Goal: Task Accomplishment & Management: Complete application form

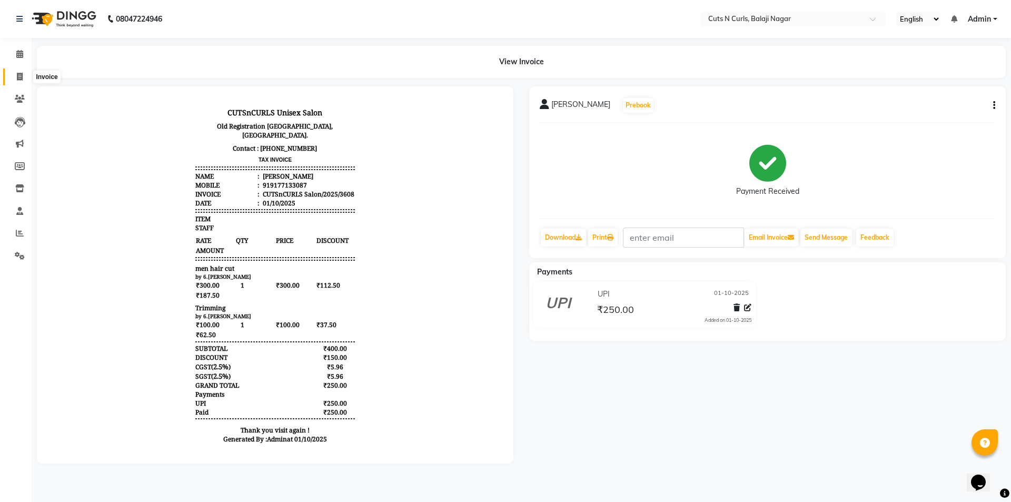
drag, startPoint x: 0, startPoint y: 0, endPoint x: 22, endPoint y: 77, distance: 80.4
click at [22, 77] on icon at bounding box center [20, 77] width 6 height 8
select select "service"
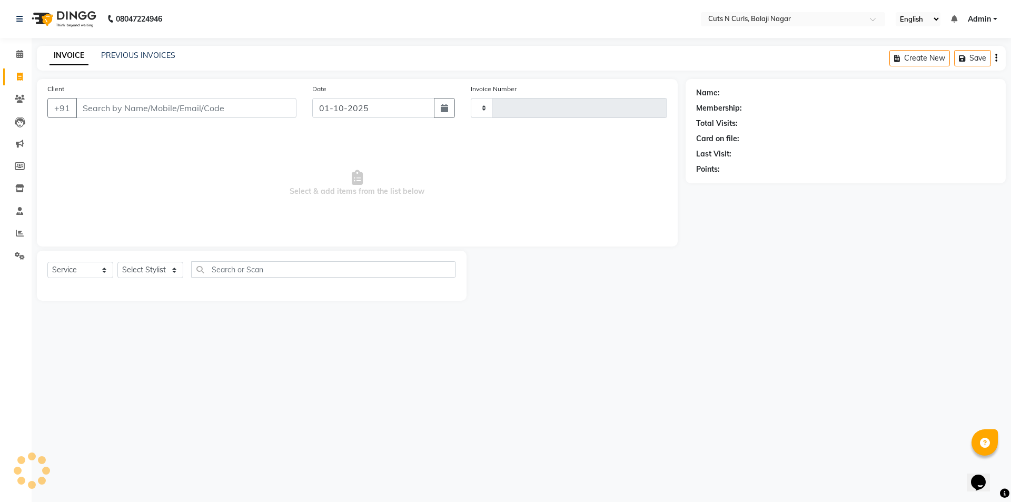
type input "3609"
select select "5645"
drag, startPoint x: 98, startPoint y: 111, endPoint x: 128, endPoint y: 110, distance: 29.5
click at [99, 111] on input "Client" at bounding box center [186, 108] width 221 height 20
type input "9"
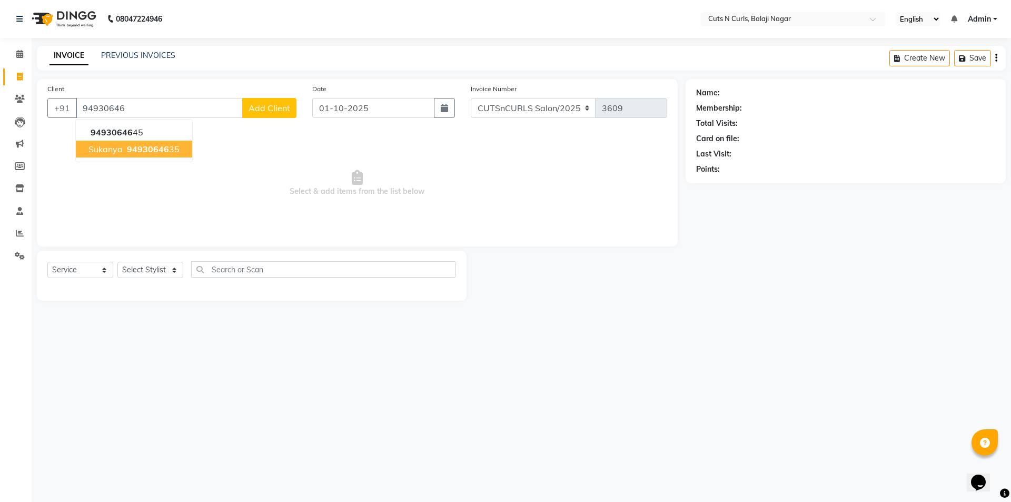
click at [128, 149] on span "94930646" at bounding box center [148, 149] width 42 height 11
type input "9493064635"
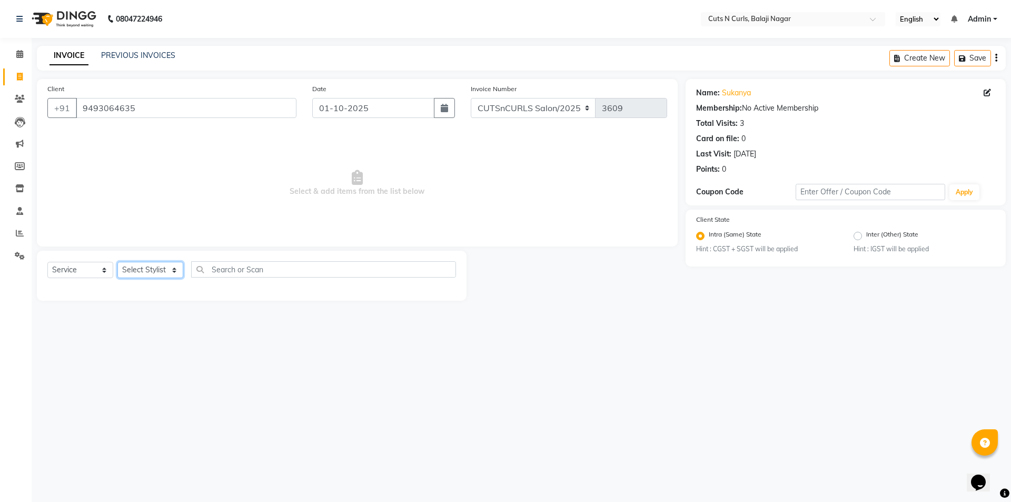
click at [176, 269] on select "Select Stylist 1.[PERSON_NAME] 3.[PERSON_NAME] 4.Sameer 5.[PERSON_NAME] 6.[PERS…" at bounding box center [150, 270] width 66 height 16
select select "41683"
click at [117, 262] on select "Select Stylist 1.[PERSON_NAME] 3.[PERSON_NAME] 4.Sameer 5.[PERSON_NAME] 6.[PERS…" at bounding box center [150, 270] width 66 height 16
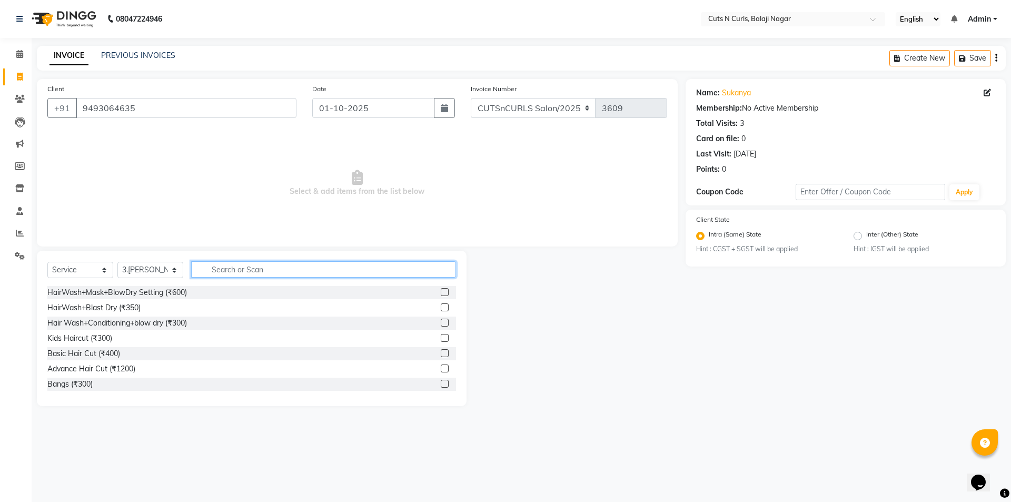
click at [229, 269] on input "text" at bounding box center [323, 269] width 265 height 16
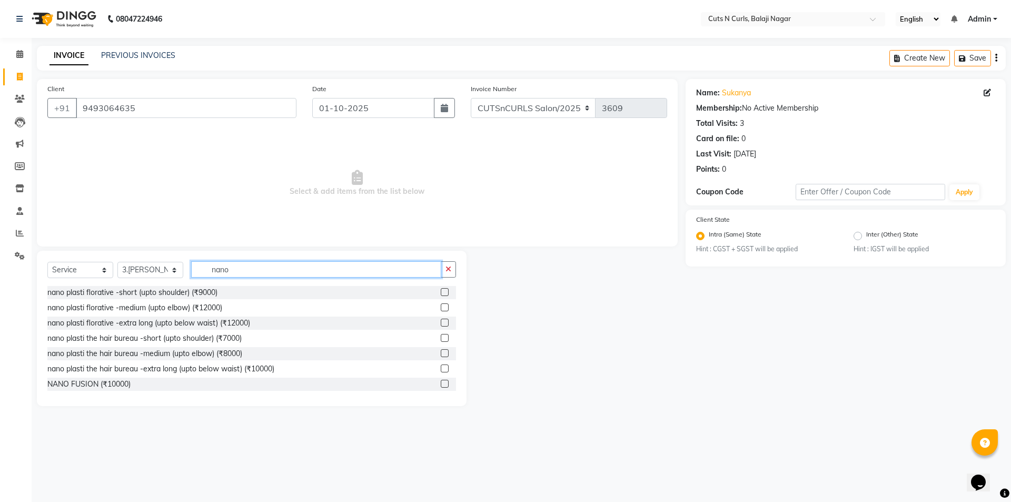
type input "nano"
click at [441, 291] on label at bounding box center [445, 292] width 8 height 8
click at [441, 291] on input "checkbox" at bounding box center [444, 292] width 7 height 7
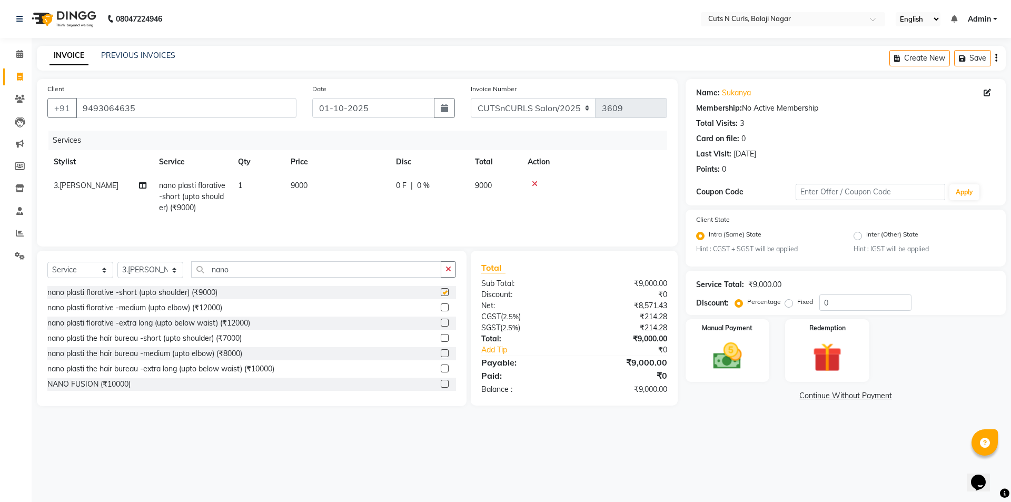
checkbox input "false"
click at [181, 270] on select "Select Stylist 1.[PERSON_NAME] 3.[PERSON_NAME] 4.Sameer 5.[PERSON_NAME] 6.[PERS…" at bounding box center [150, 270] width 66 height 16
select select "82404"
click at [117, 262] on select "Select Stylist 1.[PERSON_NAME] 3.[PERSON_NAME] 4.Sameer 5.[PERSON_NAME] 6.[PERS…" at bounding box center [150, 270] width 66 height 16
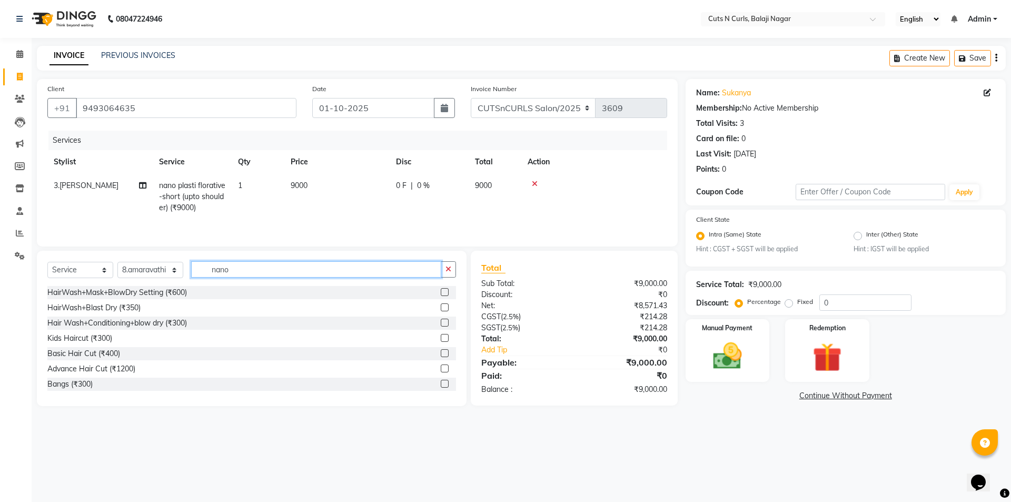
click at [241, 267] on input "nano" at bounding box center [316, 269] width 250 height 16
type input "n"
type input "fac"
click at [441, 369] on label at bounding box center [445, 368] width 8 height 8
click at [441, 369] on input "checkbox" at bounding box center [444, 368] width 7 height 7
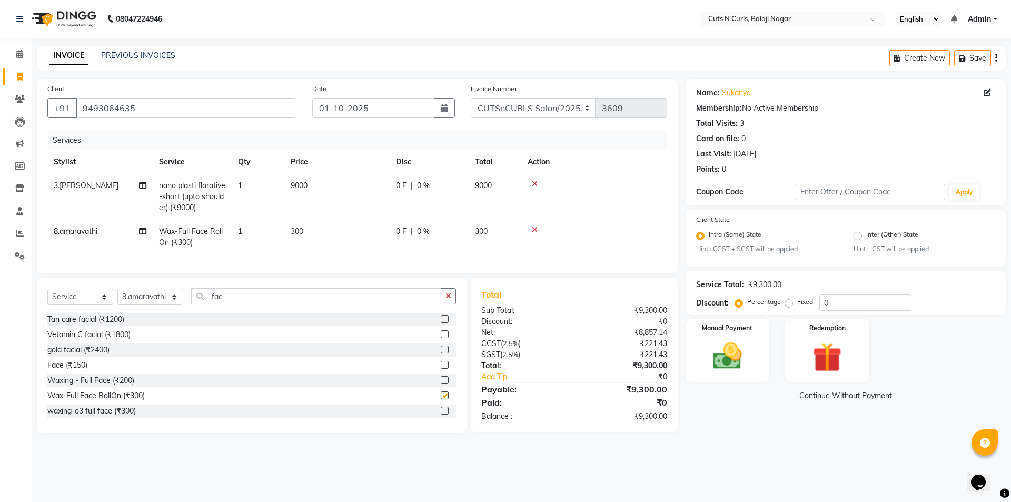
checkbox input "false"
click at [534, 230] on icon at bounding box center [535, 229] width 6 height 7
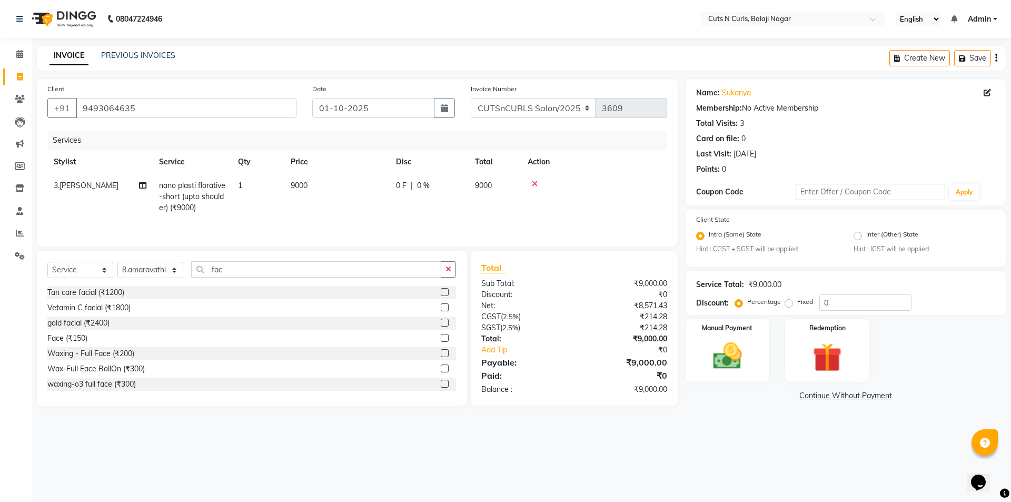
click at [797, 304] on label "Fixed" at bounding box center [805, 301] width 16 height 9
click at [787, 304] on input "Fixed" at bounding box center [790, 301] width 7 height 7
radio input "true"
click at [846, 303] on input "0" at bounding box center [865, 302] width 92 height 16
click at [441, 370] on label at bounding box center [445, 368] width 8 height 8
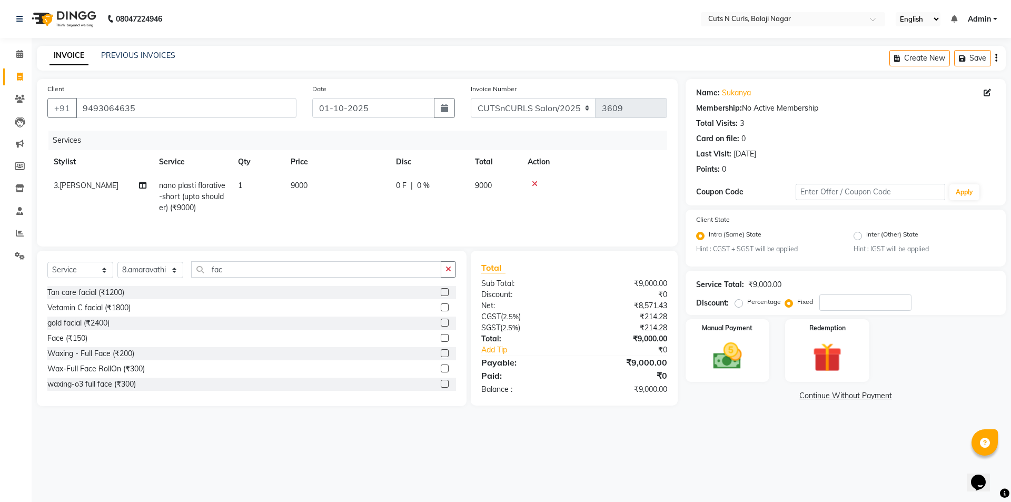
click at [441, 370] on input "checkbox" at bounding box center [444, 368] width 7 height 7
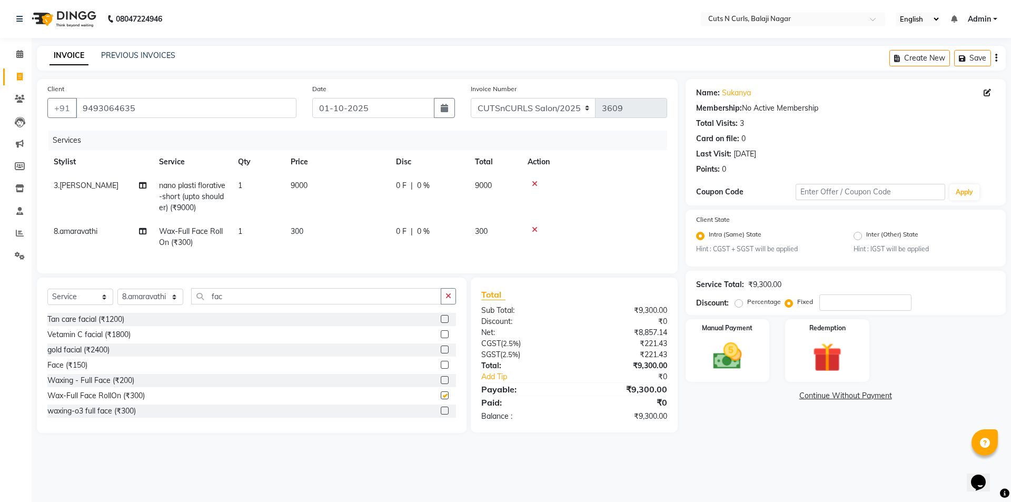
checkbox input "false"
click at [846, 305] on input "number" at bounding box center [865, 302] width 92 height 16
type input "3500"
click at [742, 346] on img at bounding box center [727, 356] width 49 height 35
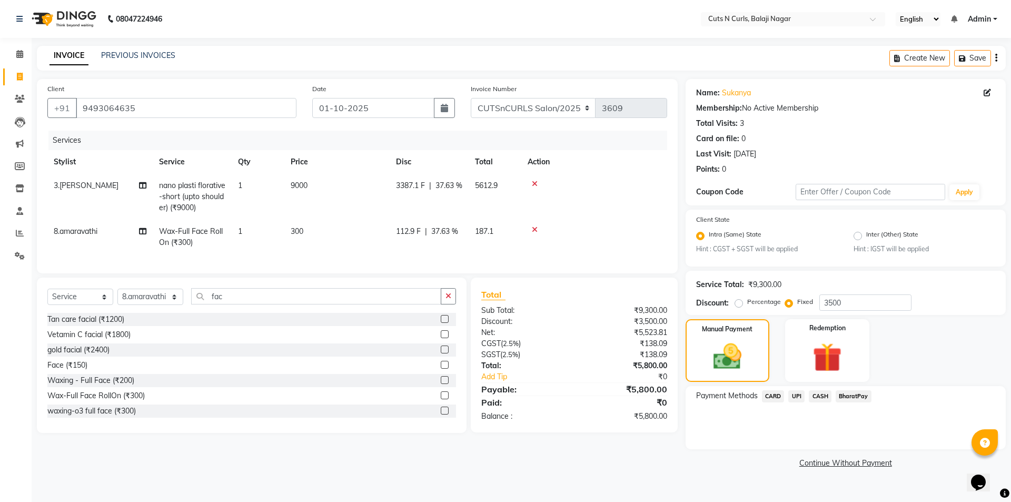
click at [848, 398] on span "BharatPay" at bounding box center [854, 396] width 36 height 12
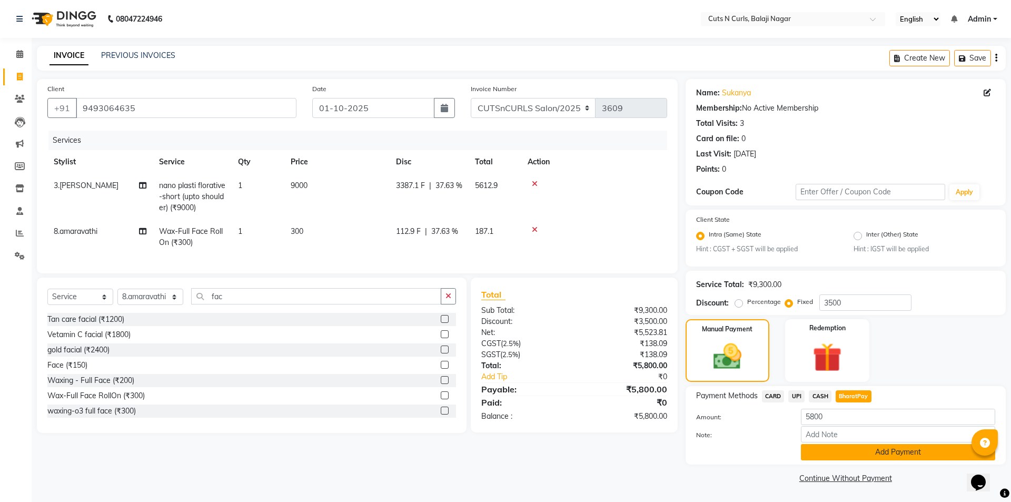
click at [861, 450] on button "Add Payment" at bounding box center [898, 452] width 194 height 16
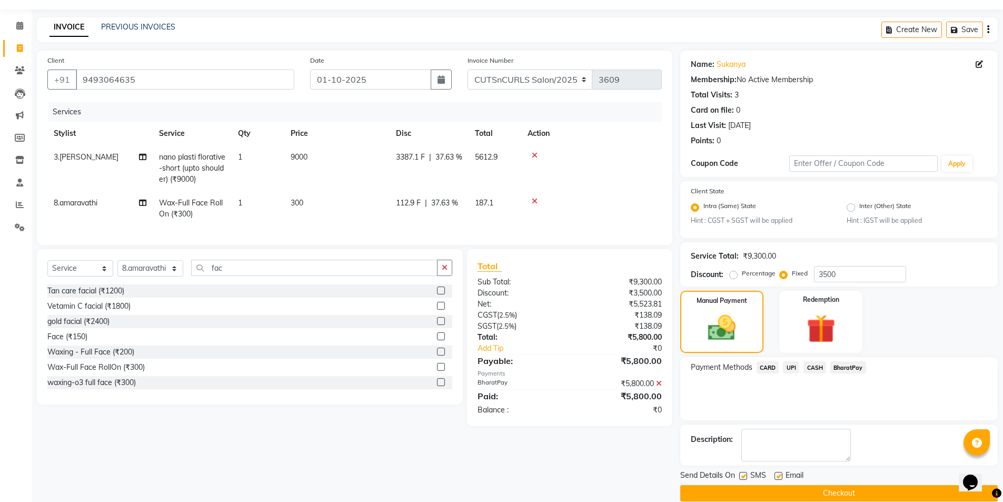
scroll to position [44, 0]
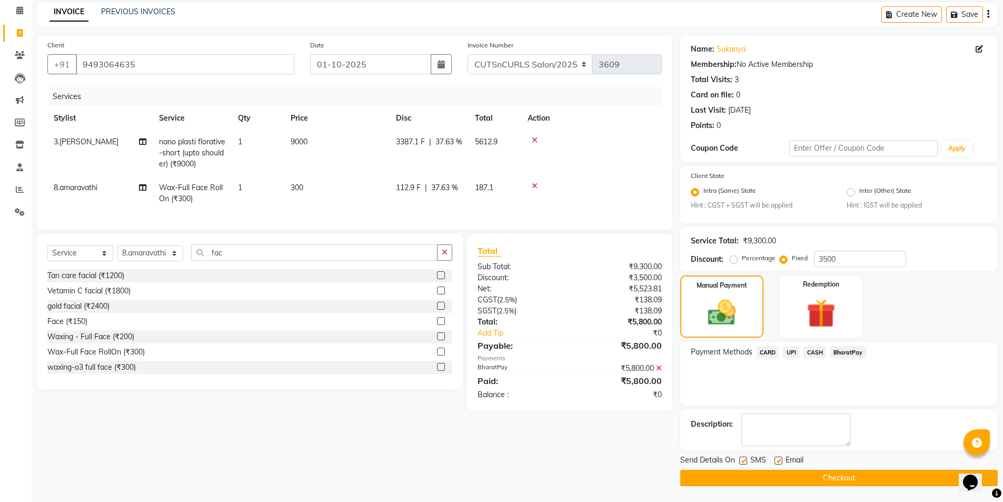
click at [780, 459] on label at bounding box center [779, 461] width 8 height 8
click at [780, 459] on input "checkbox" at bounding box center [778, 461] width 7 height 7
checkbox input "false"
click at [852, 477] on button "Checkout" at bounding box center [839, 478] width 318 height 16
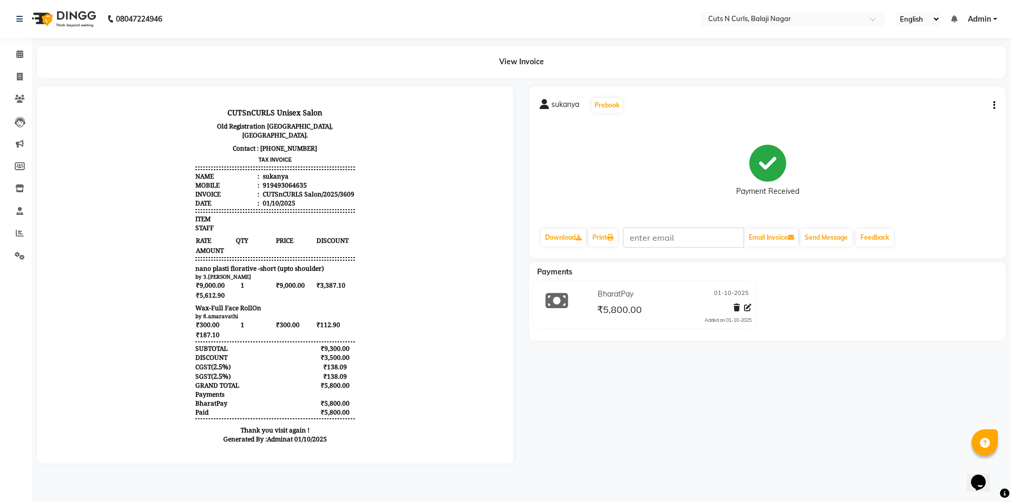
click at [42, 75] on div "View Invoice" at bounding box center [521, 62] width 969 height 32
click at [22, 75] on icon at bounding box center [20, 77] width 6 height 8
select select "service"
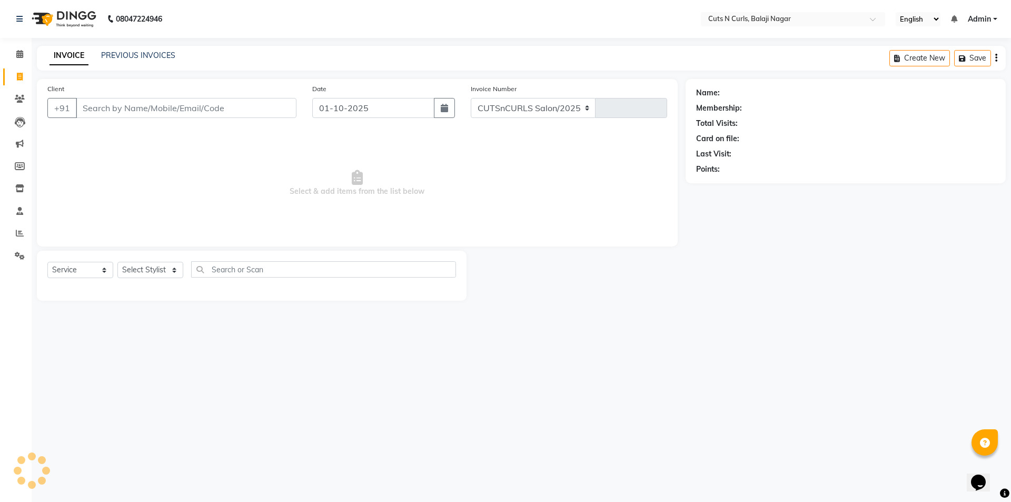
select select "5645"
type input "3610"
click at [109, 110] on input "Client" at bounding box center [186, 108] width 221 height 20
type input "9"
type input "9392532693"
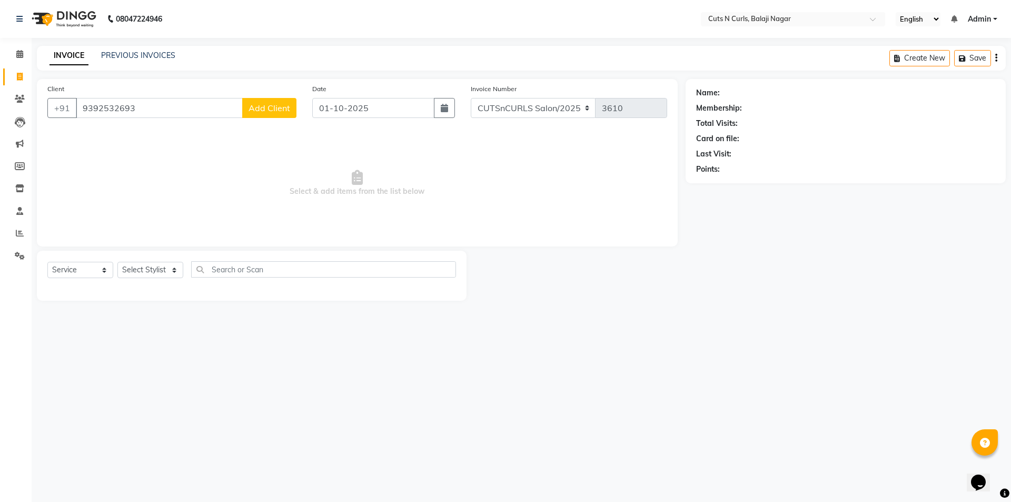
click at [257, 109] on span "Add Client" at bounding box center [270, 108] width 42 height 11
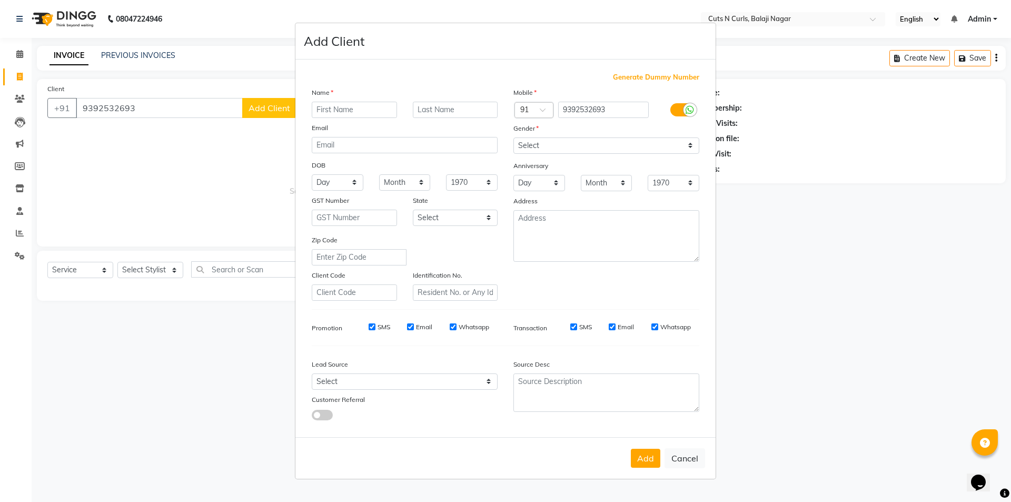
click at [339, 107] on input "text" at bounding box center [354, 110] width 85 height 16
type input "b ganesh"
click at [546, 142] on select "Select [DEMOGRAPHIC_DATA] [DEMOGRAPHIC_DATA] Other Prefer Not To Say" at bounding box center [606, 145] width 186 height 16
select select "[DEMOGRAPHIC_DATA]"
click at [513, 137] on select "Select [DEMOGRAPHIC_DATA] [DEMOGRAPHIC_DATA] Other Prefer Not To Say" at bounding box center [606, 145] width 186 height 16
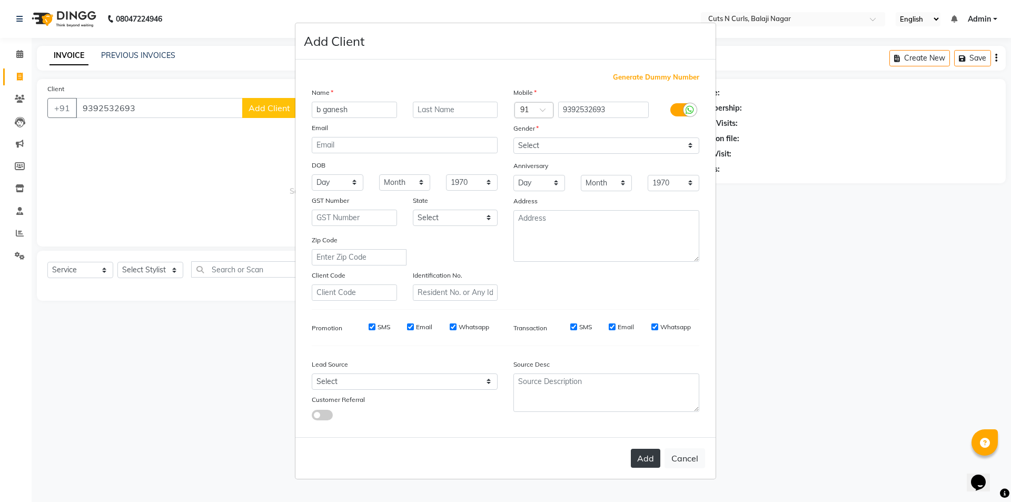
click at [651, 462] on button "Add" at bounding box center [645, 458] width 29 height 19
select select
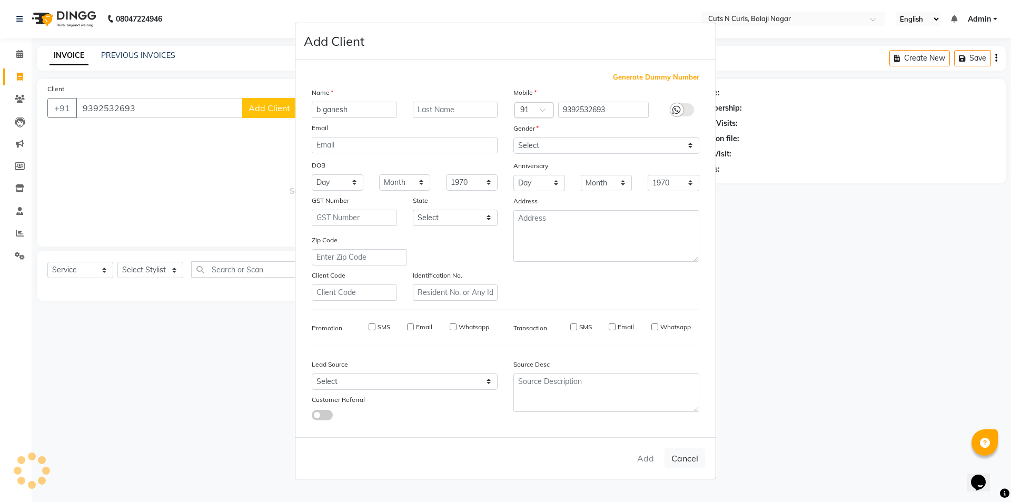
select select
checkbox input "false"
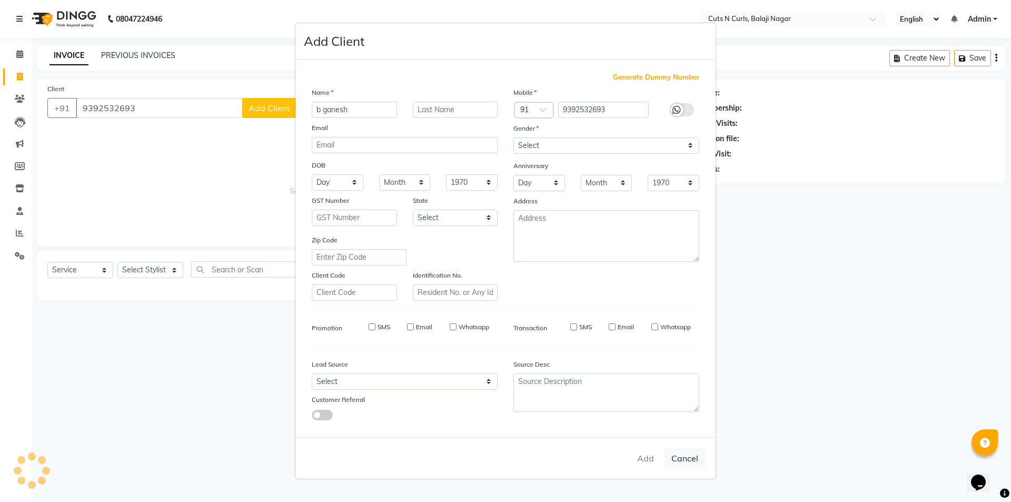
checkbox input "false"
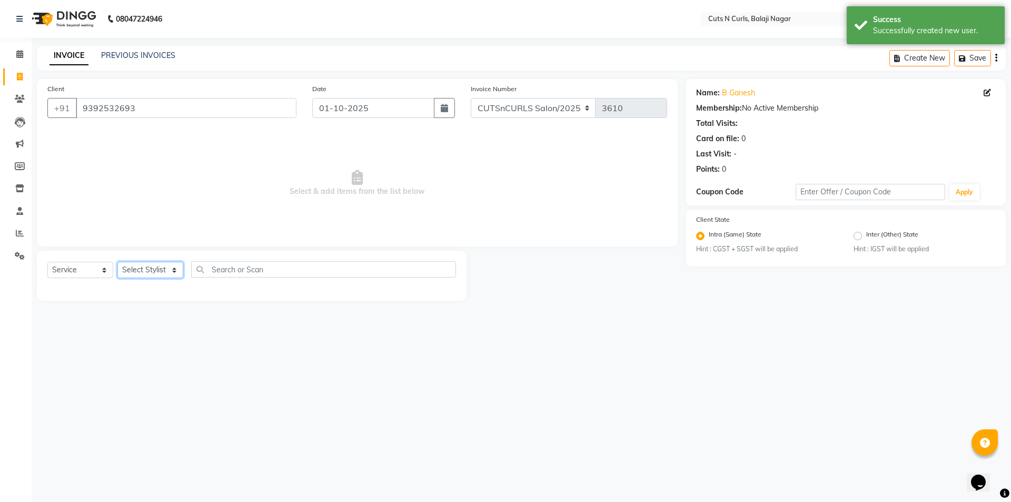
click at [152, 265] on select "Select Stylist 1.[PERSON_NAME] 3.[PERSON_NAME] 4.Sameer 5.[PERSON_NAME] 6.[PERS…" at bounding box center [150, 270] width 66 height 16
select select "92223"
click at [117, 262] on select "Select Stylist 1.[PERSON_NAME] 3.[PERSON_NAME] 4.Sameer 5.[PERSON_NAME] 6.[PERS…" at bounding box center [150, 270] width 66 height 16
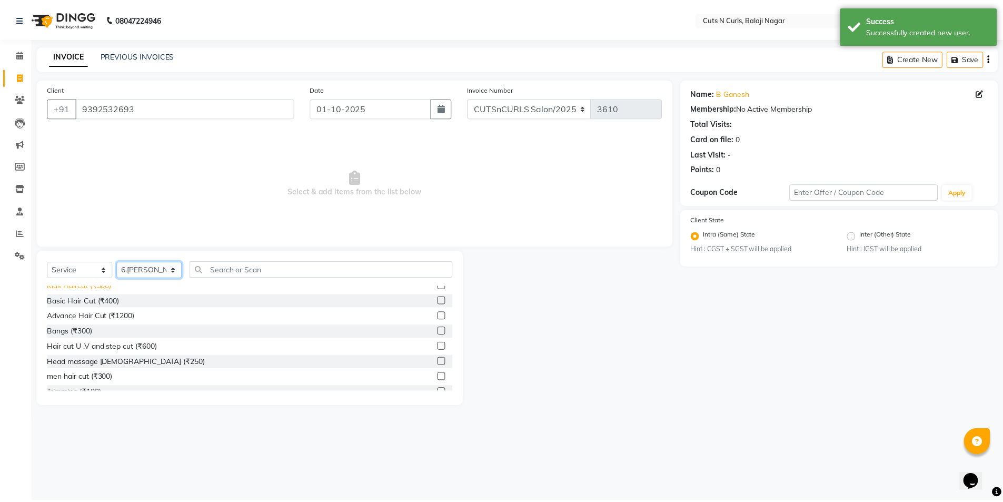
scroll to position [105, 0]
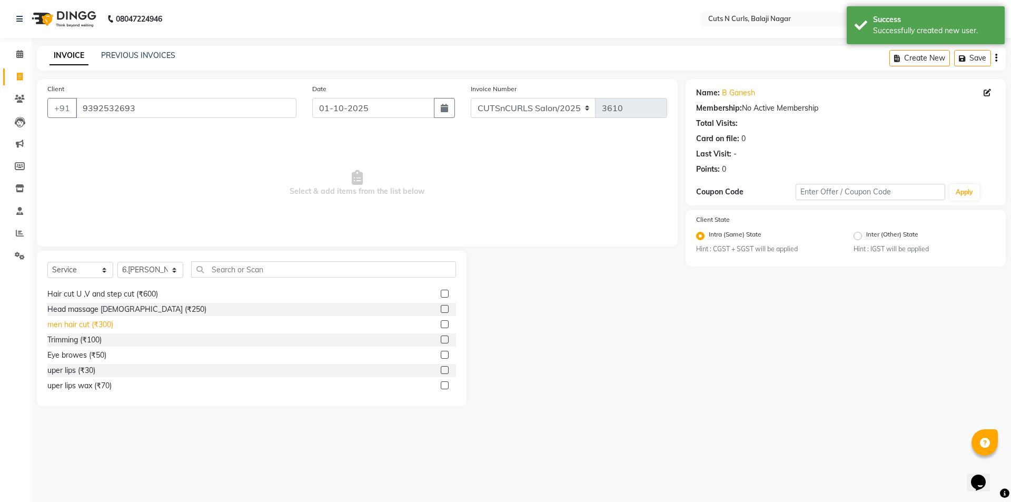
click at [73, 325] on div "men hair cut (₹300)" at bounding box center [80, 324] width 66 height 11
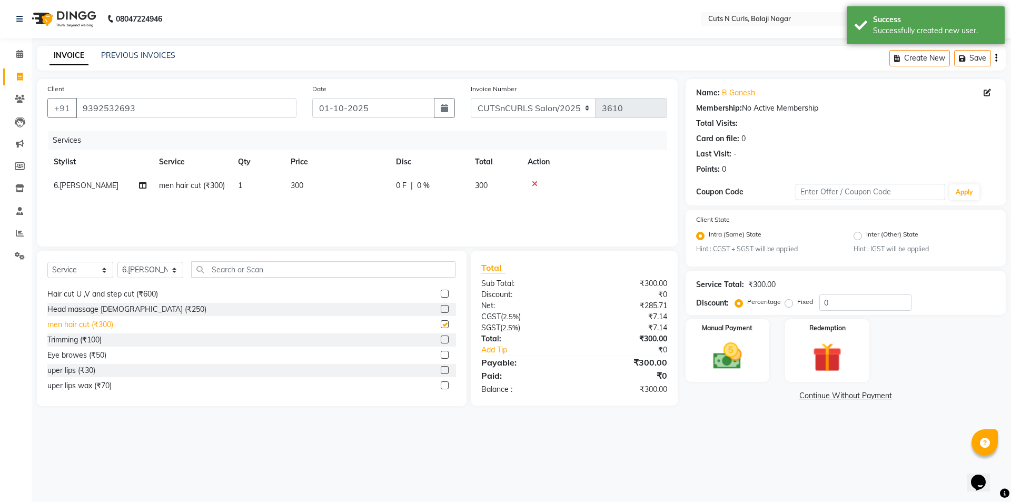
checkbox input "false"
click at [73, 339] on div "Trimming (₹100)" at bounding box center [74, 339] width 54 height 11
checkbox input "false"
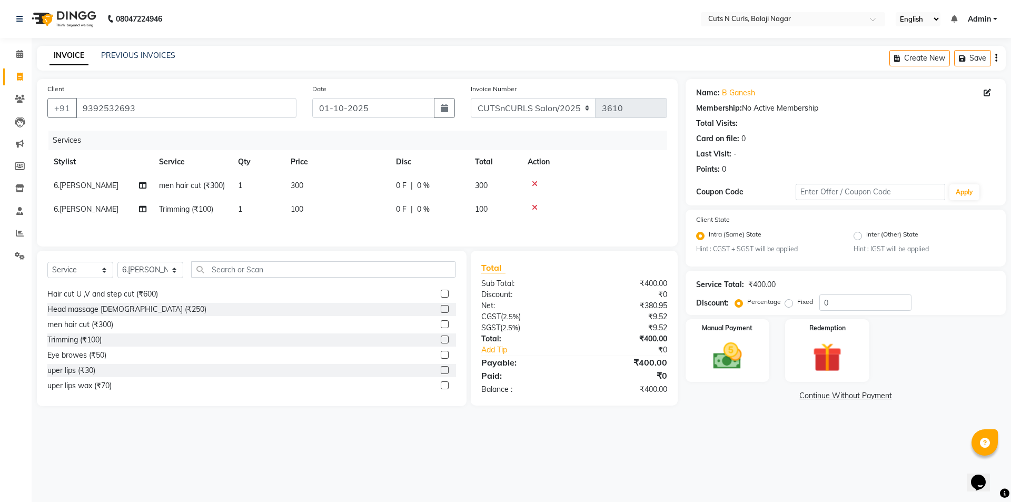
click at [797, 301] on label "Fixed" at bounding box center [805, 301] width 16 height 9
click at [789, 301] on input "Fixed" at bounding box center [790, 301] width 7 height 7
radio input "true"
click at [850, 306] on input "0" at bounding box center [865, 302] width 92 height 16
type input "0"
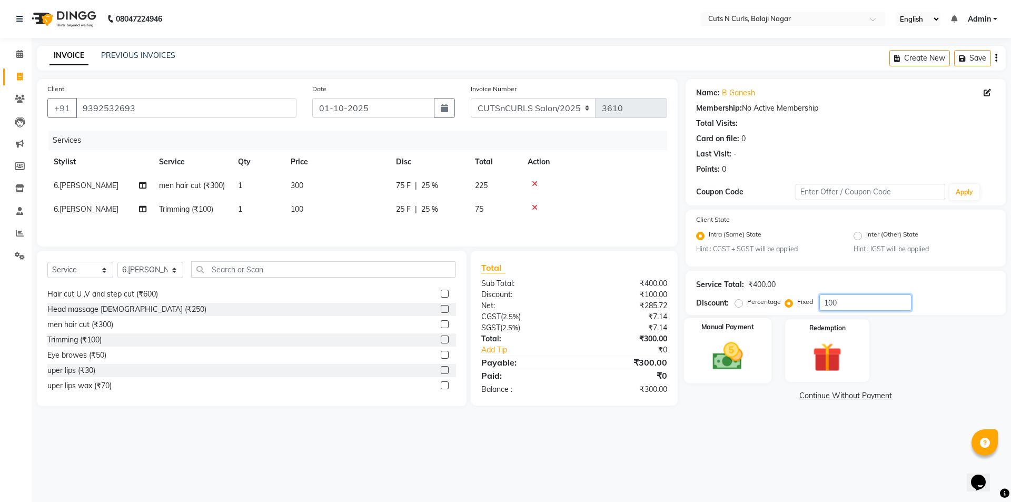
type input "100"
click at [748, 358] on img at bounding box center [727, 356] width 49 height 35
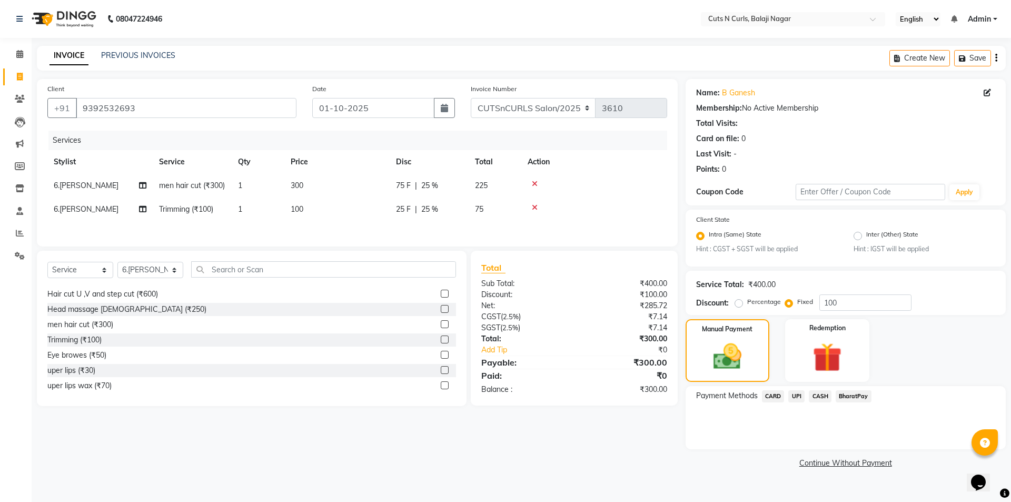
click at [822, 394] on span "CASH" at bounding box center [820, 396] width 23 height 12
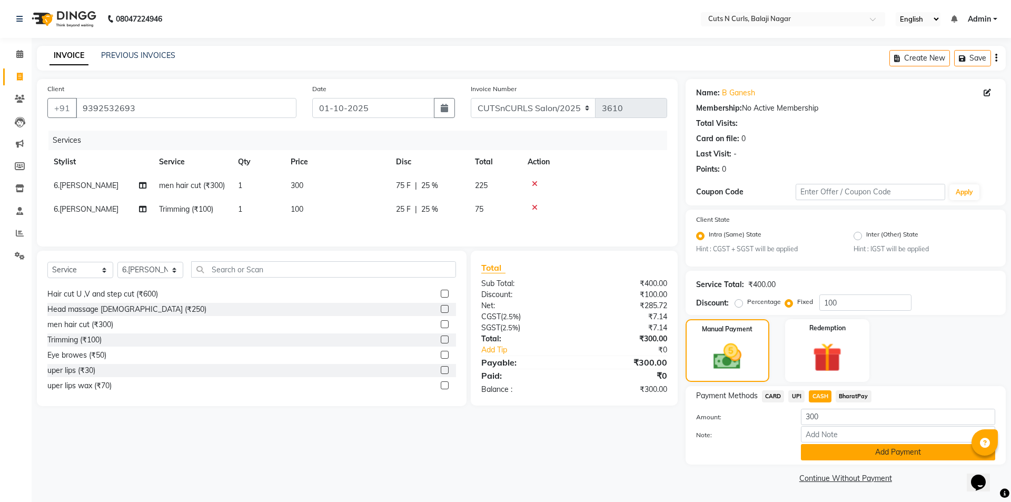
click at [851, 452] on button "Add Payment" at bounding box center [898, 452] width 194 height 16
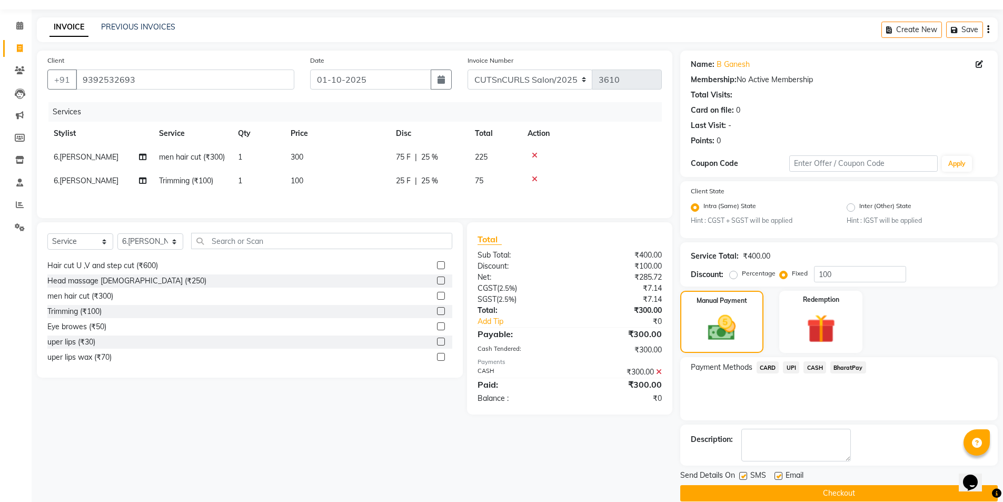
scroll to position [44, 0]
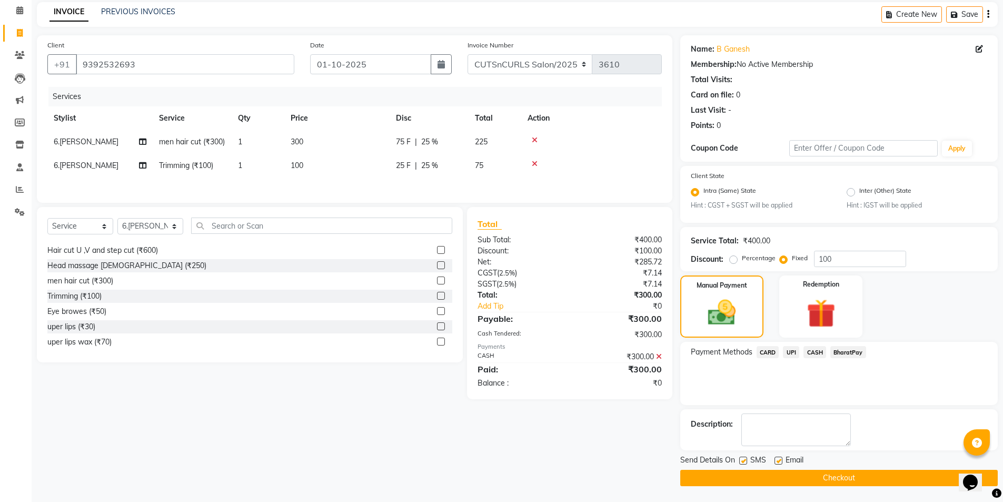
click at [778, 456] on div "Email" at bounding box center [793, 460] width 37 height 13
click at [777, 461] on label at bounding box center [779, 461] width 8 height 8
click at [777, 461] on input "checkbox" at bounding box center [778, 461] width 7 height 7
checkbox input "false"
click at [787, 479] on button "Checkout" at bounding box center [839, 478] width 318 height 16
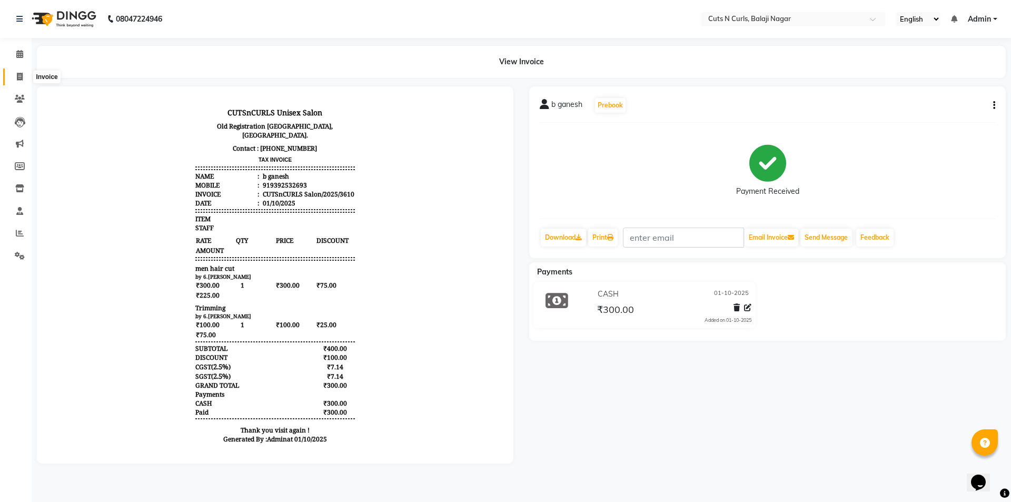
drag, startPoint x: 789, startPoint y: 478, endPoint x: 22, endPoint y: 76, distance: 866.1
click at [22, 75] on icon at bounding box center [20, 77] width 6 height 8
select select "service"
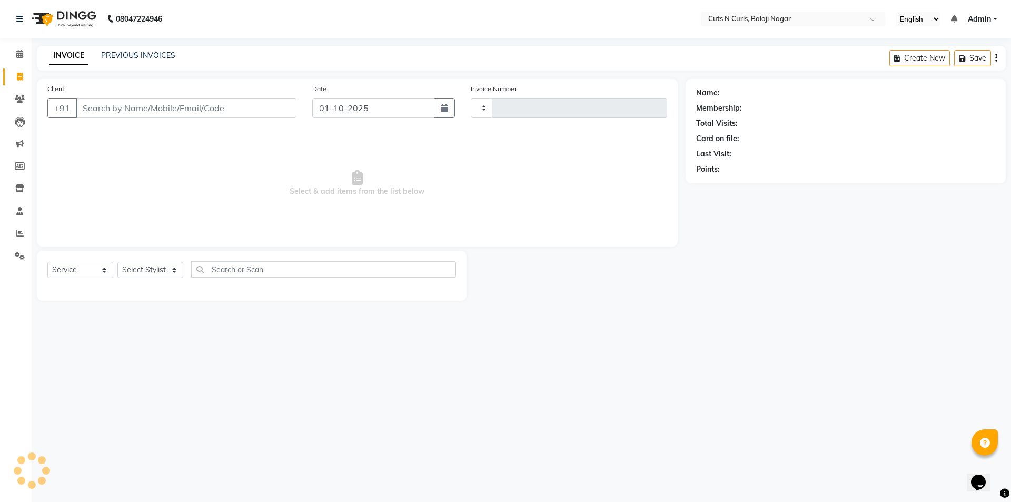
type input "3611"
select select "5645"
click at [112, 106] on input "Client" at bounding box center [186, 108] width 221 height 20
drag, startPoint x: 111, startPoint y: 110, endPoint x: 122, endPoint y: 122, distance: 16.0
click at [122, 122] on div "Client +91" at bounding box center [171, 104] width 265 height 43
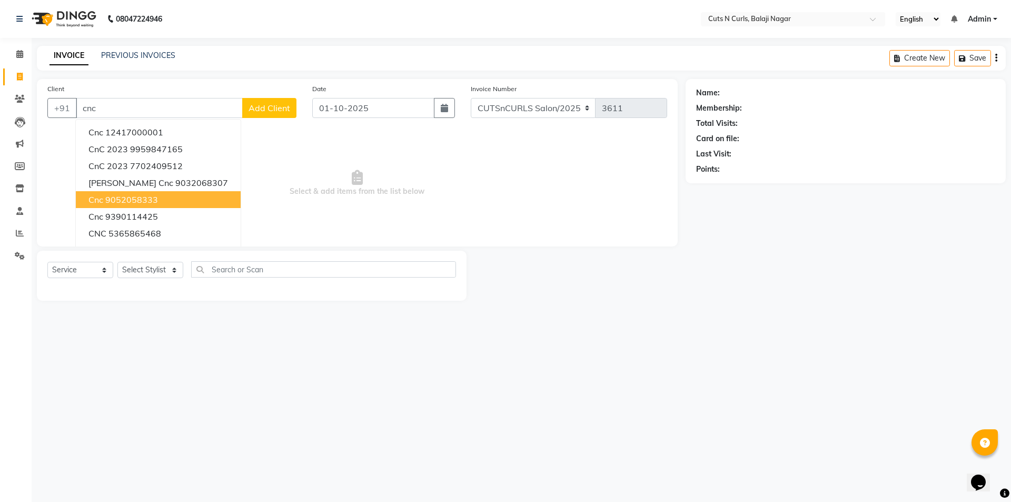
drag, startPoint x: 116, startPoint y: 198, endPoint x: 126, endPoint y: 227, distance: 30.8
click at [117, 199] on ngb-highlight "9052058333" at bounding box center [131, 199] width 53 height 11
type input "9052058333"
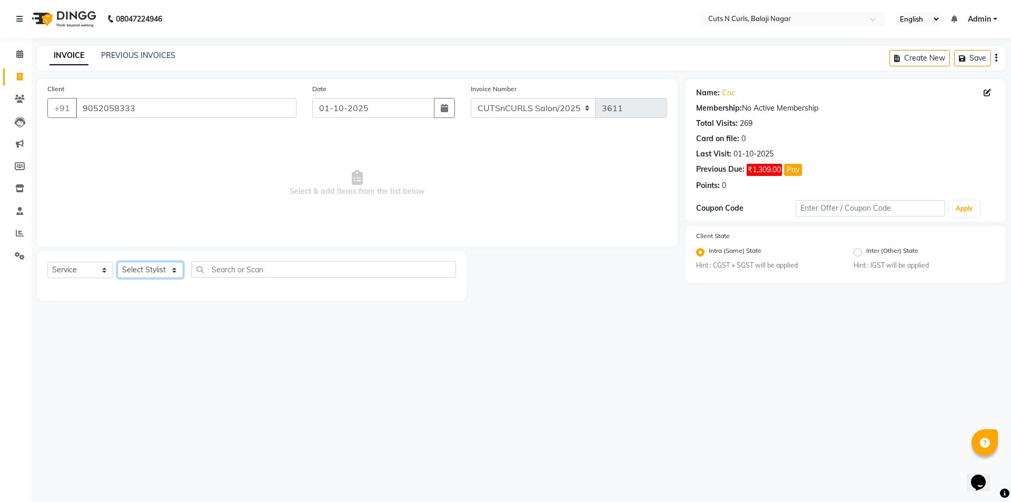
click at [143, 279] on div "Select Service Product Membership Package Voucher Prepaid Gift Card Select Styl…" at bounding box center [251, 273] width 409 height 25
select select "38351"
click at [117, 262] on select "Select Stylist 1.[PERSON_NAME] 3.[PERSON_NAME] 4.Sameer 5.[PERSON_NAME] 6.[PERS…" at bounding box center [150, 270] width 66 height 16
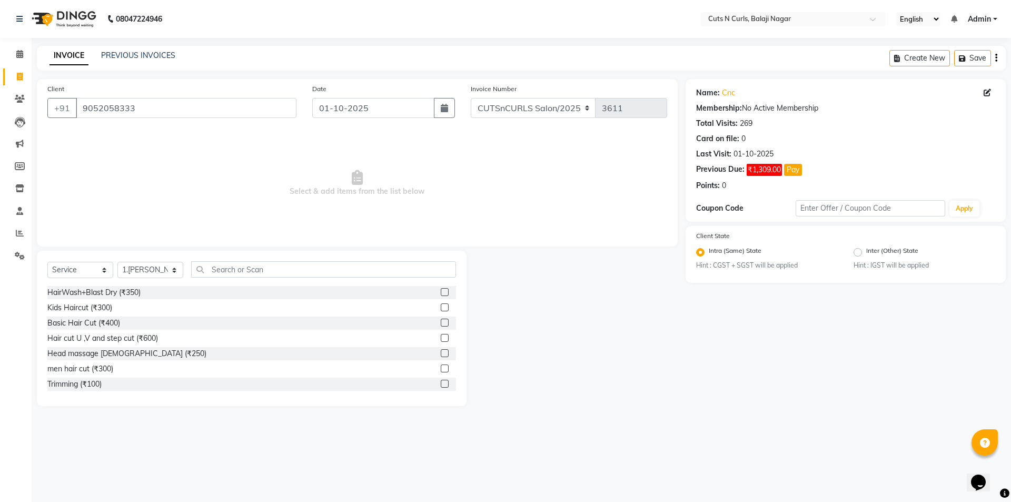
click at [212, 279] on div "Select Service Product Membership Package Voucher Prepaid Gift Card Select Styl…" at bounding box center [251, 273] width 409 height 25
click at [216, 278] on div "Select Service Product Membership Package Voucher Prepaid Gift Card Select Styl…" at bounding box center [251, 273] width 409 height 25
click at [218, 274] on input "text" at bounding box center [323, 269] width 265 height 16
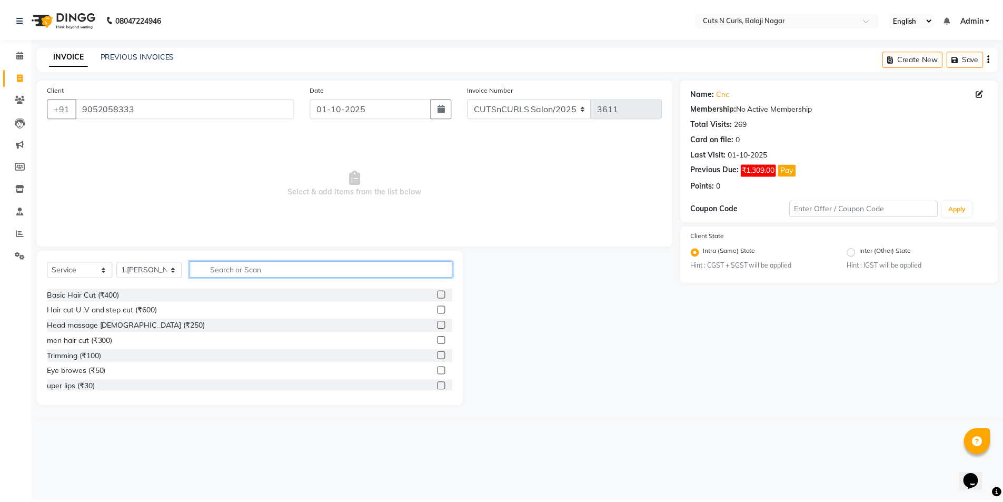
scroll to position [53, 0]
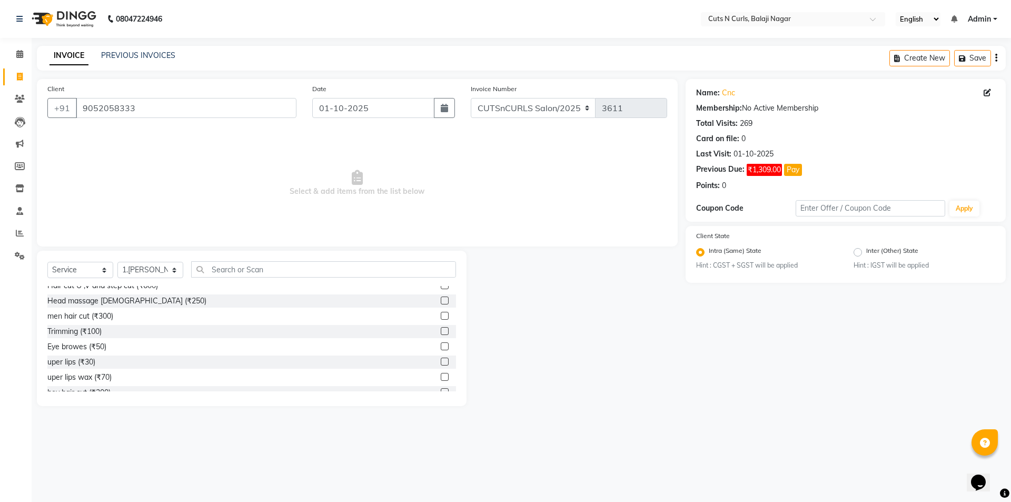
click at [441, 332] on label at bounding box center [445, 331] width 8 height 8
click at [441, 332] on input "checkbox" at bounding box center [444, 331] width 7 height 7
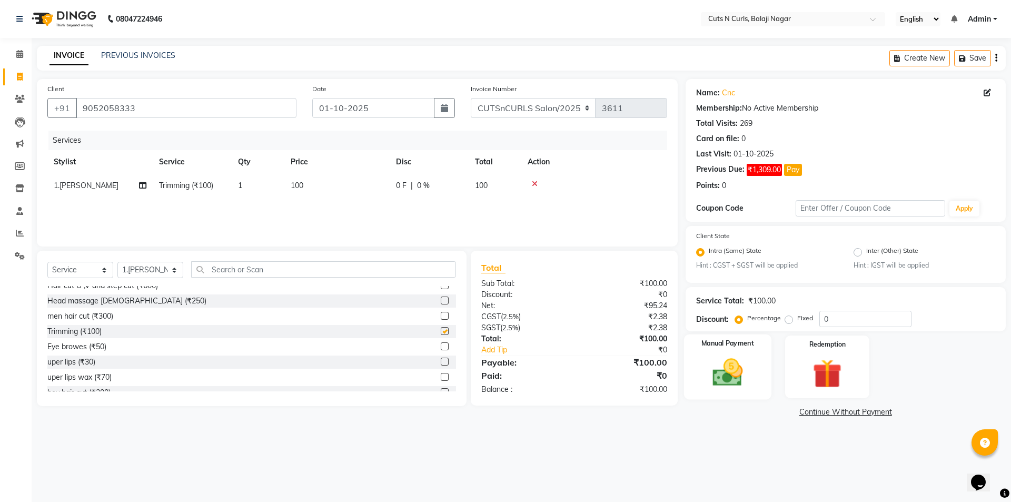
checkbox input "false"
click at [714, 374] on img at bounding box center [727, 372] width 49 height 35
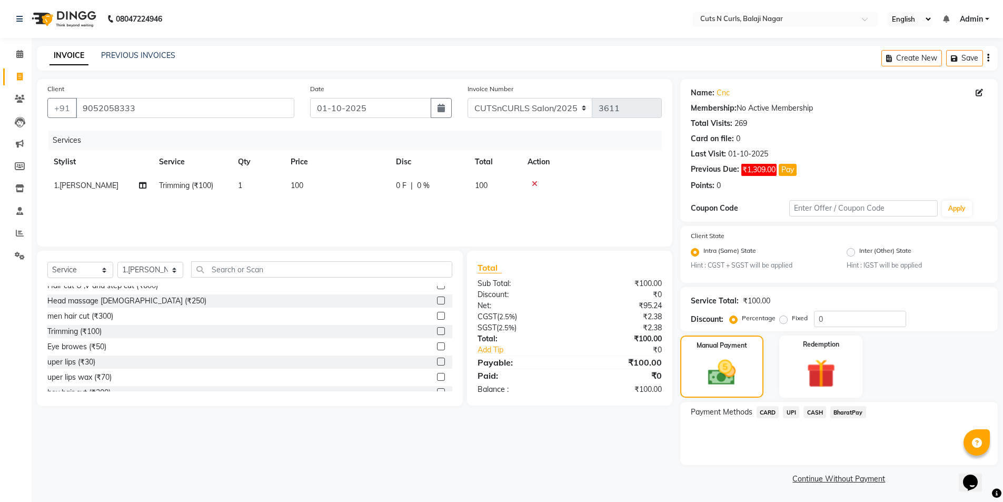
drag, startPoint x: 817, startPoint y: 412, endPoint x: 818, endPoint y: 451, distance: 39.0
click at [817, 419] on div "CASH" at bounding box center [812, 413] width 27 height 14
click at [817, 414] on span "CASH" at bounding box center [815, 412] width 23 height 12
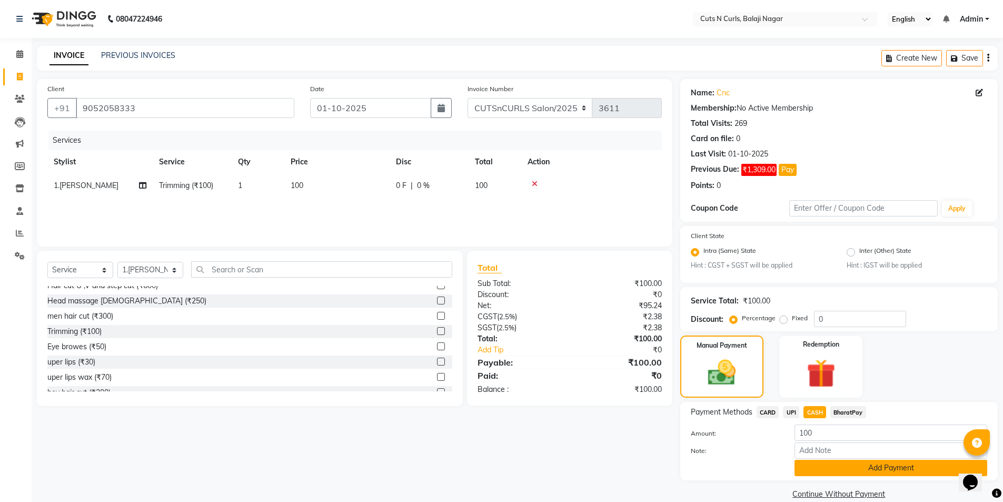
click at [823, 464] on button "Add Payment" at bounding box center [891, 468] width 193 height 16
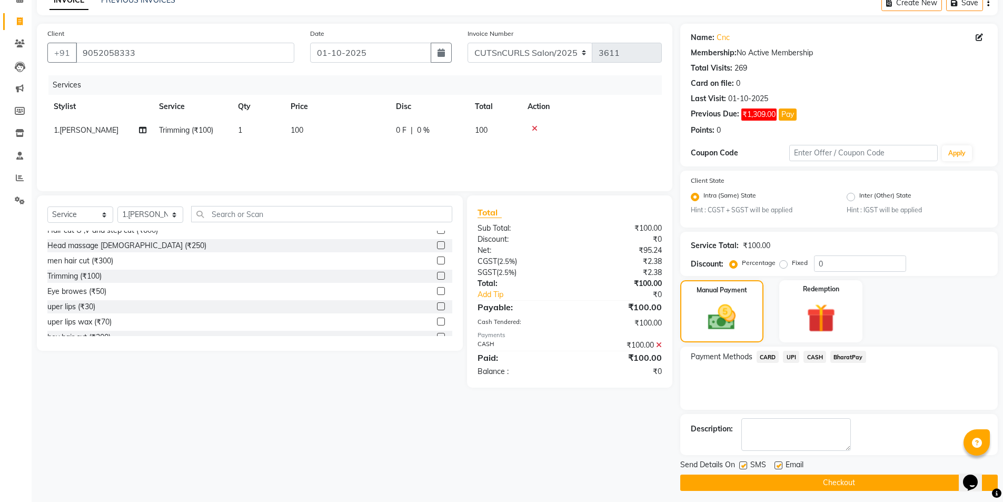
scroll to position [60, 0]
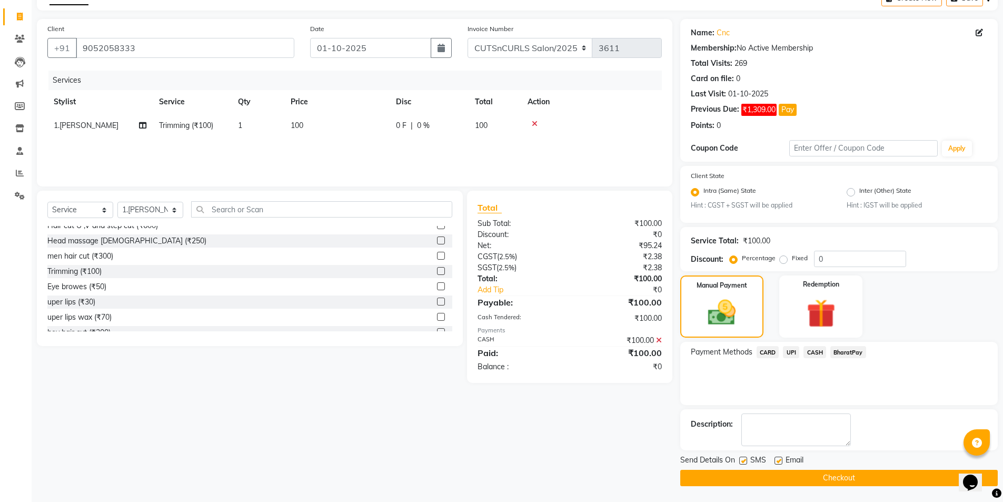
click at [776, 464] on label at bounding box center [779, 461] width 8 height 8
click at [776, 464] on input "checkbox" at bounding box center [778, 461] width 7 height 7
checkbox input "false"
click at [744, 462] on label at bounding box center [743, 461] width 8 height 8
click at [744, 462] on input "checkbox" at bounding box center [742, 461] width 7 height 7
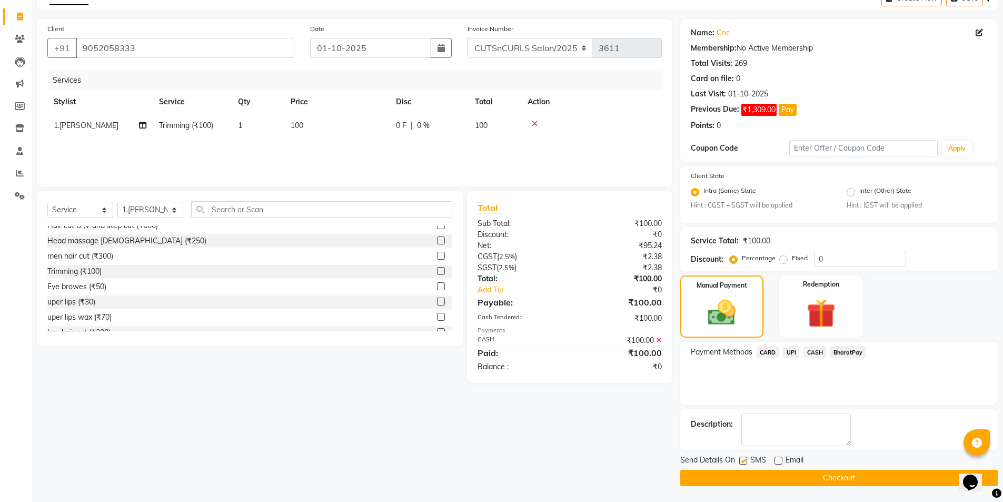
checkbox input "false"
click at [737, 476] on button "Checkout" at bounding box center [839, 478] width 318 height 16
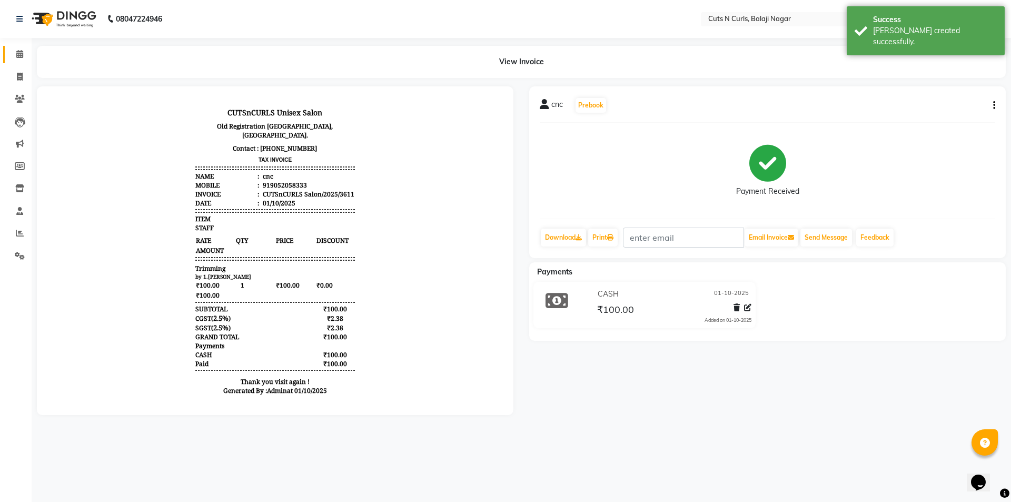
click at [27, 48] on link "Calendar" at bounding box center [15, 54] width 25 height 17
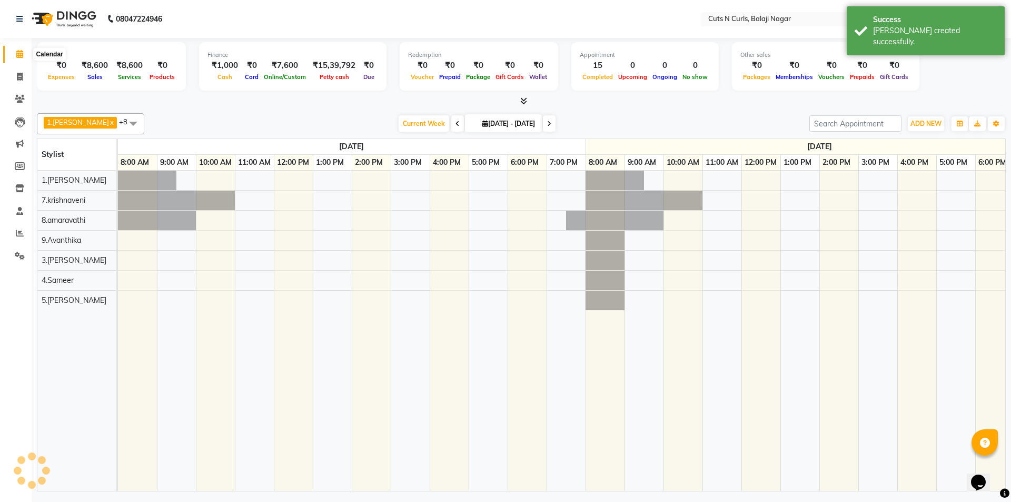
click at [23, 54] on icon at bounding box center [19, 54] width 7 height 8
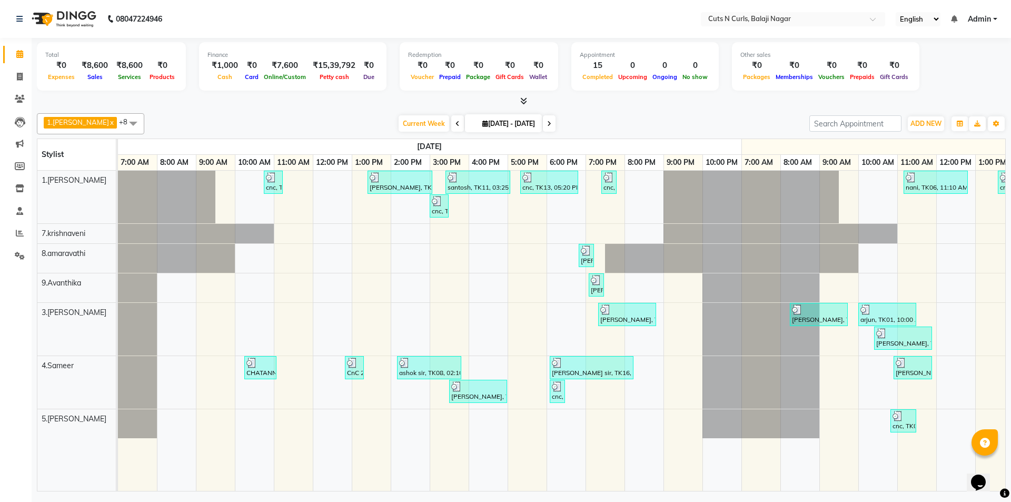
click at [480, 127] on span "[DATE] - [DATE]" at bounding box center [509, 124] width 58 height 8
select select "9"
select select "2025"
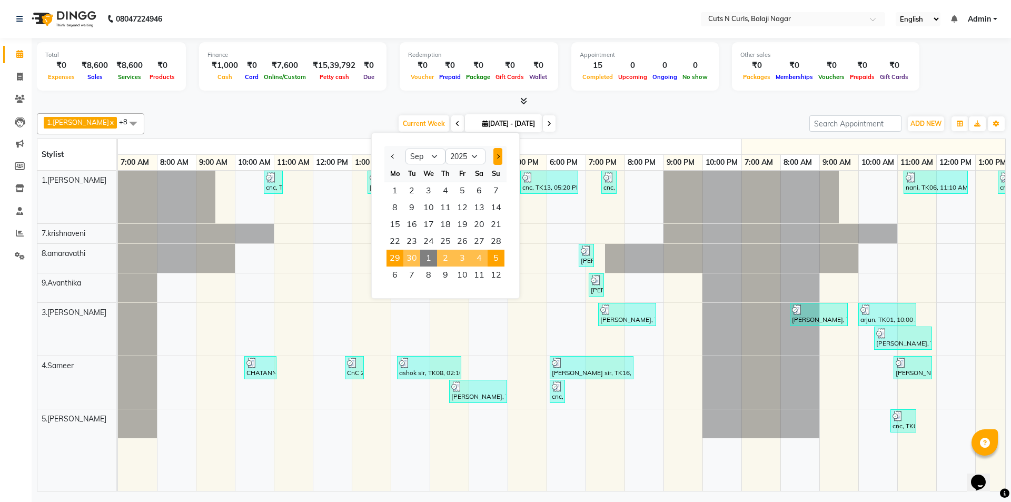
click at [501, 156] on button "Next month" at bounding box center [497, 156] width 9 height 17
select select "10"
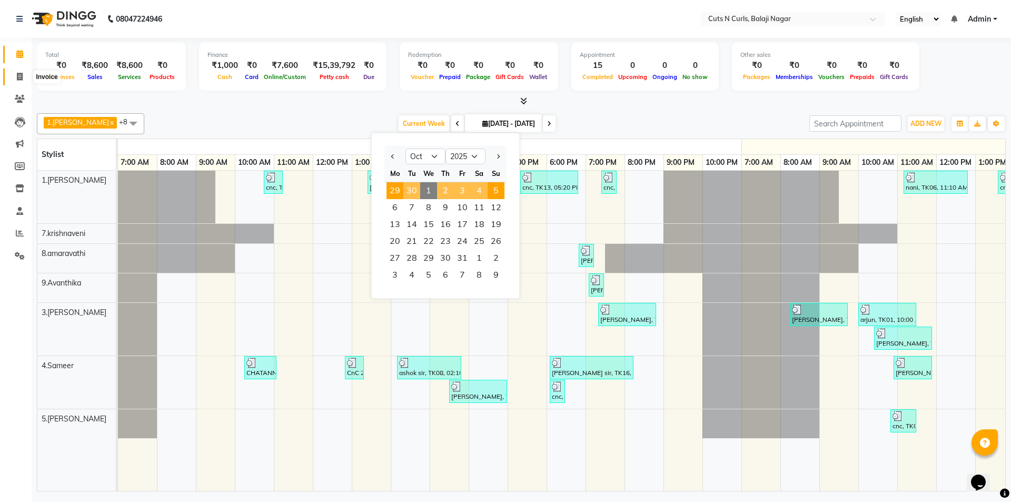
click at [19, 77] on icon at bounding box center [20, 77] width 6 height 8
select select "service"
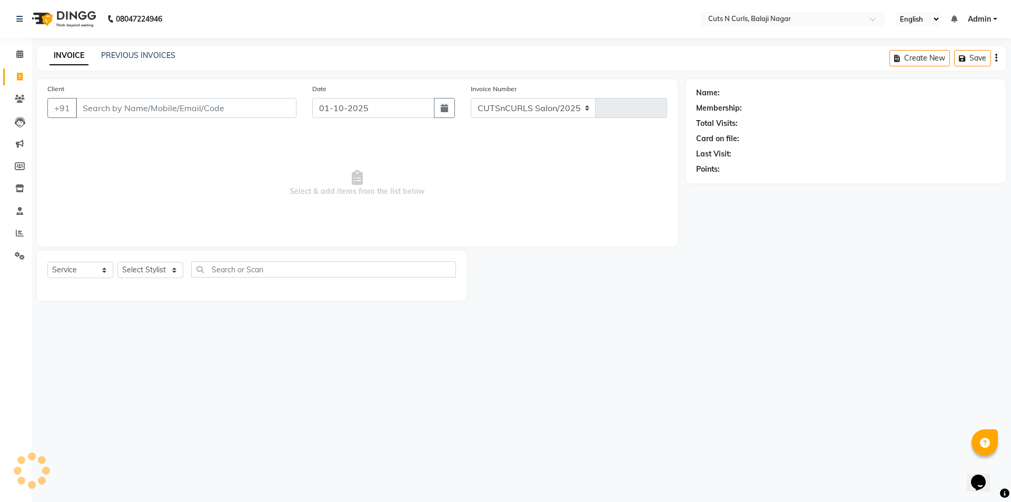
select select "5645"
type input "3612"
click at [261, 90] on div "Client +91" at bounding box center [171, 104] width 265 height 43
click at [110, 106] on input "Client" at bounding box center [186, 108] width 221 height 20
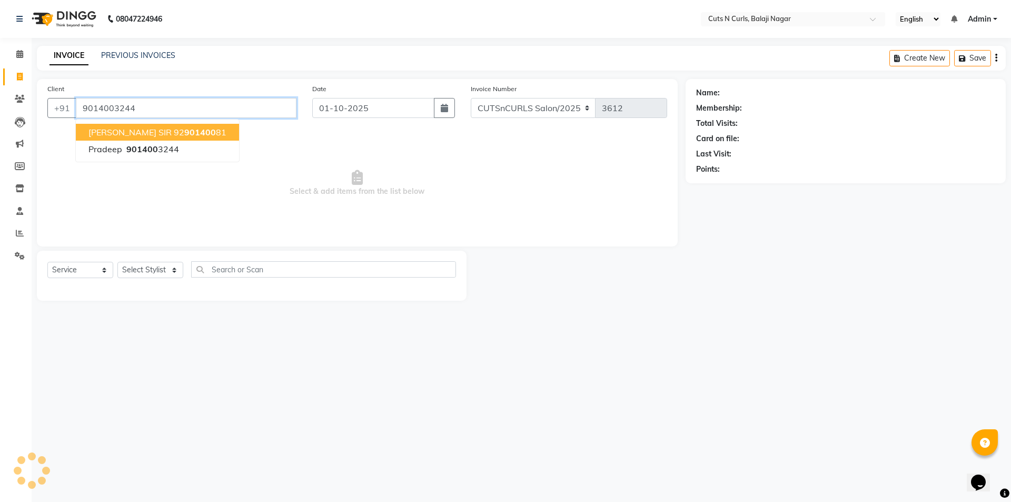
type input "9014003244"
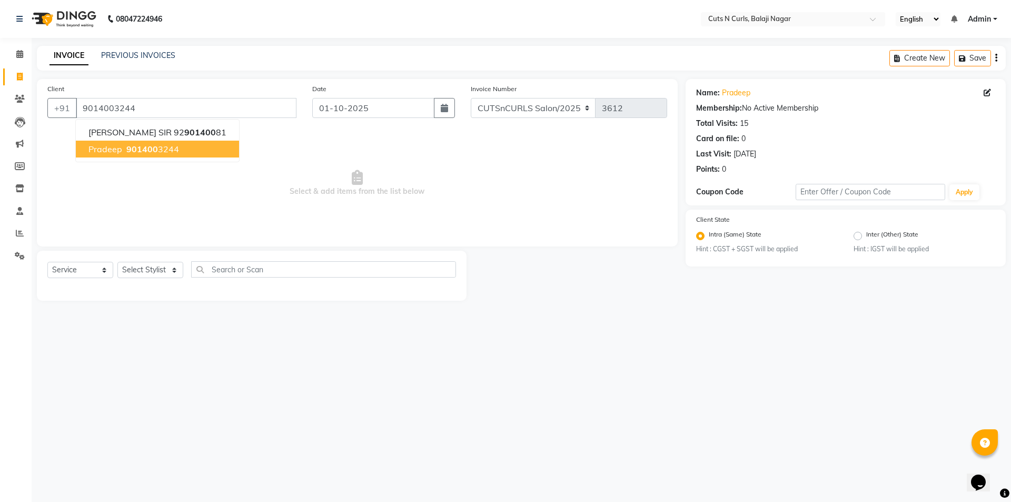
click at [153, 147] on span "901400" at bounding box center [142, 149] width 32 height 11
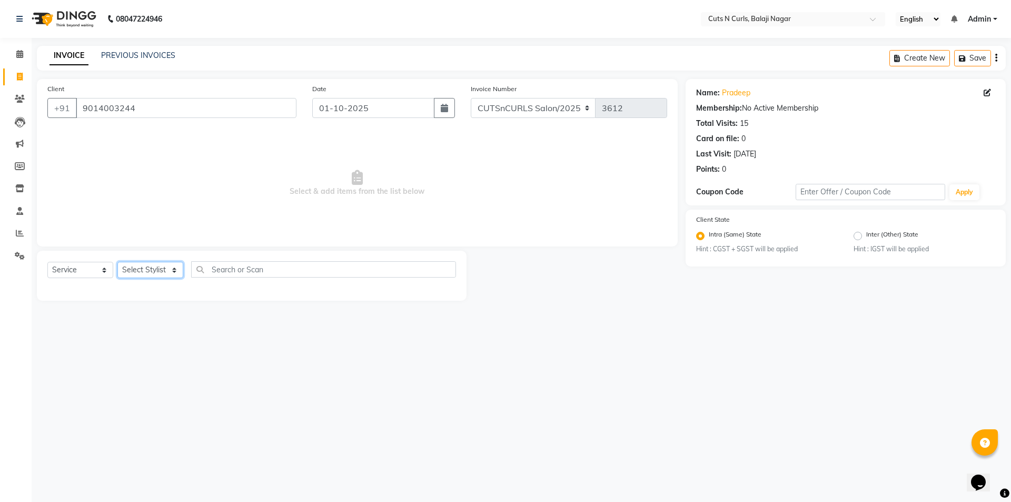
click at [147, 269] on select "Select Stylist 1.[PERSON_NAME] 3.[PERSON_NAME] 4.Sameer 5.[PERSON_NAME] 6.[PERS…" at bounding box center [150, 270] width 66 height 16
select select "92223"
click at [117, 262] on select "Select Stylist 1.[PERSON_NAME] 3.[PERSON_NAME] 4.Sameer 5.[PERSON_NAME] 6.[PERS…" at bounding box center [150, 270] width 66 height 16
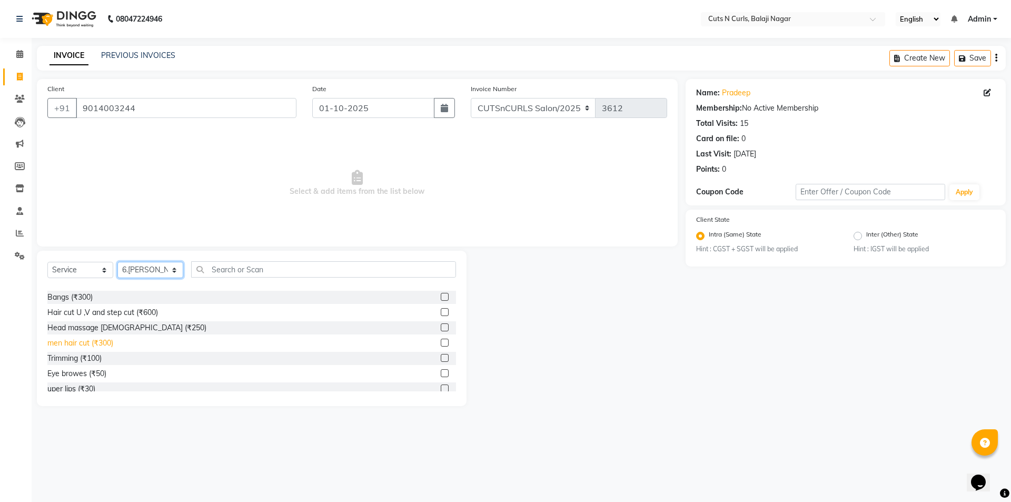
scroll to position [105, 0]
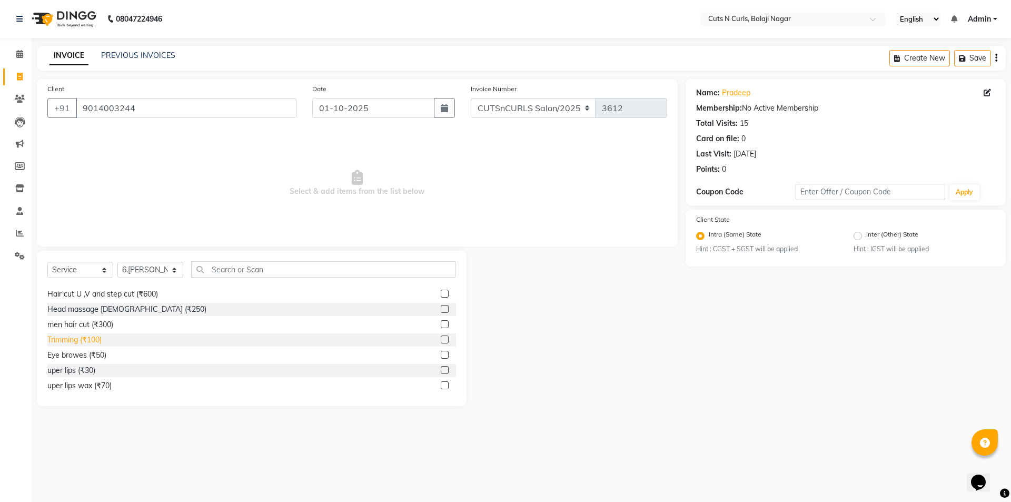
click at [67, 337] on div "Trimming (₹100)" at bounding box center [74, 339] width 54 height 11
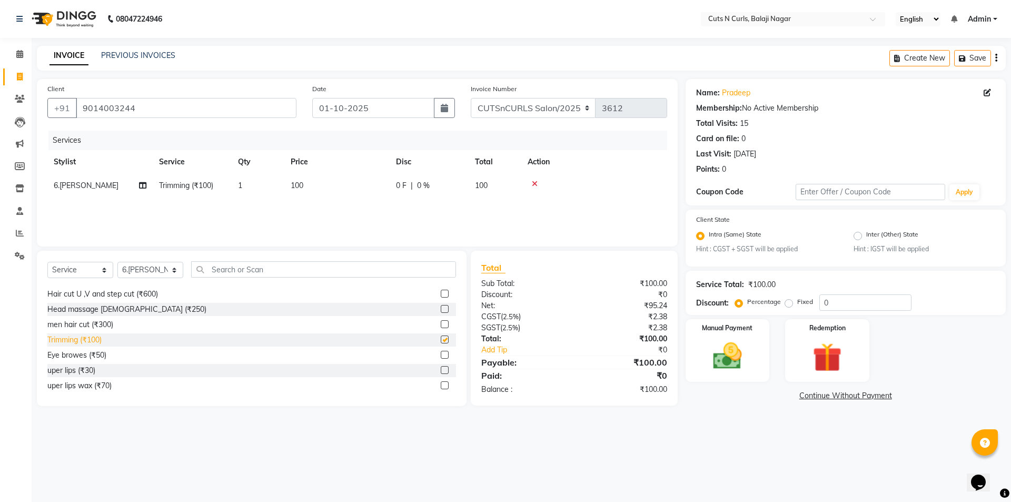
checkbox input "false"
click at [834, 302] on input "0" at bounding box center [865, 302] width 92 height 16
click at [263, 269] on input "text" at bounding box center [323, 269] width 265 height 16
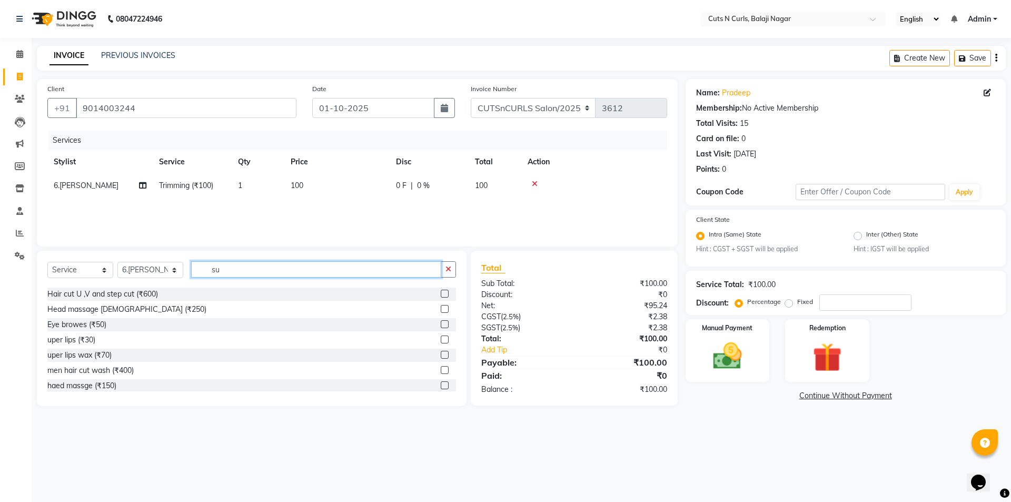
scroll to position [0, 0]
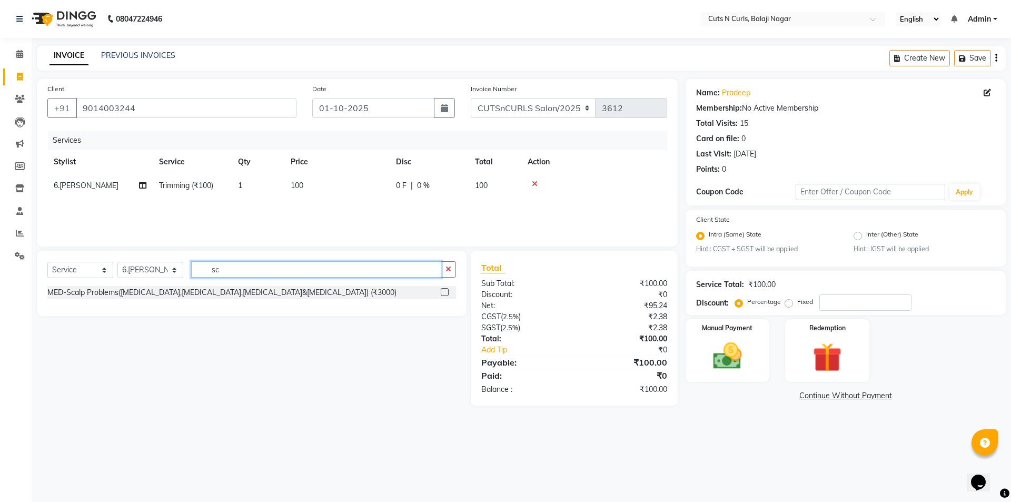
type input "s"
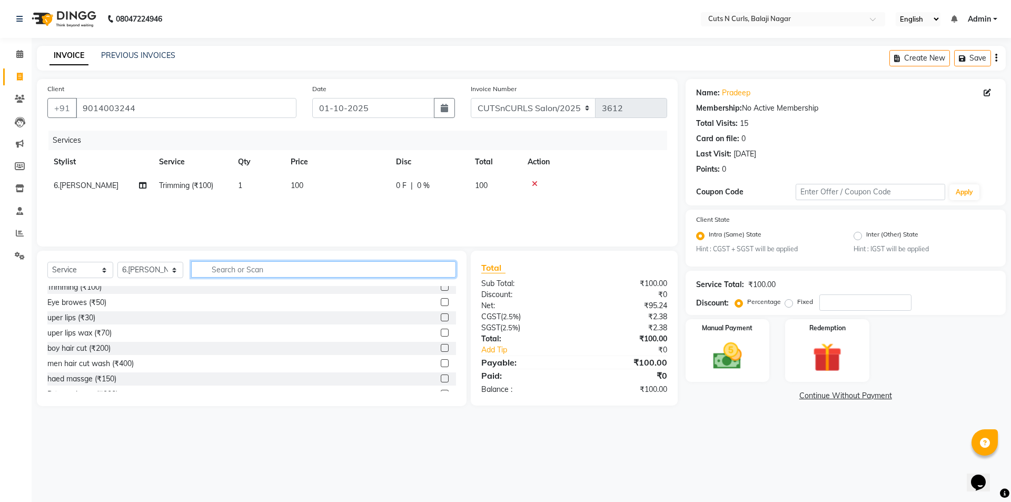
scroll to position [211, 0]
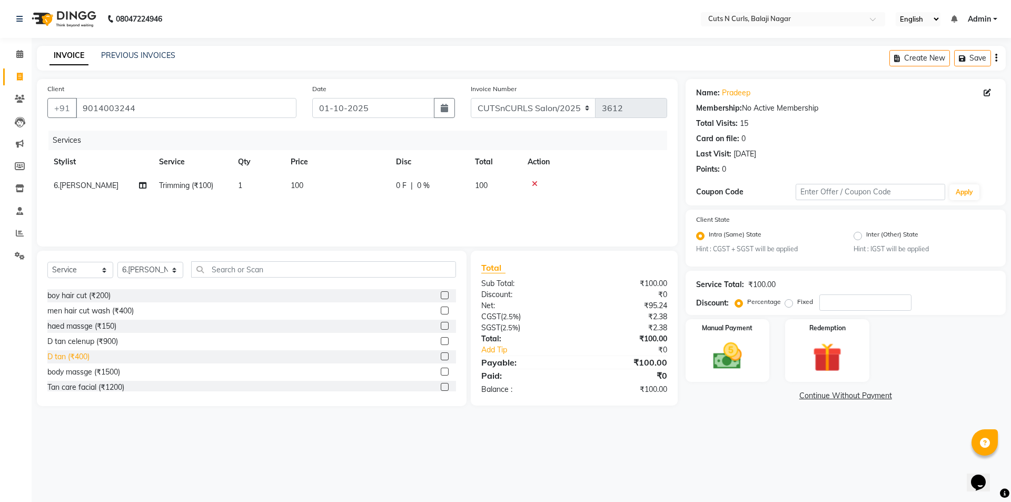
click at [63, 352] on div "D tan (₹400)" at bounding box center [68, 356] width 42 height 11
checkbox input "false"
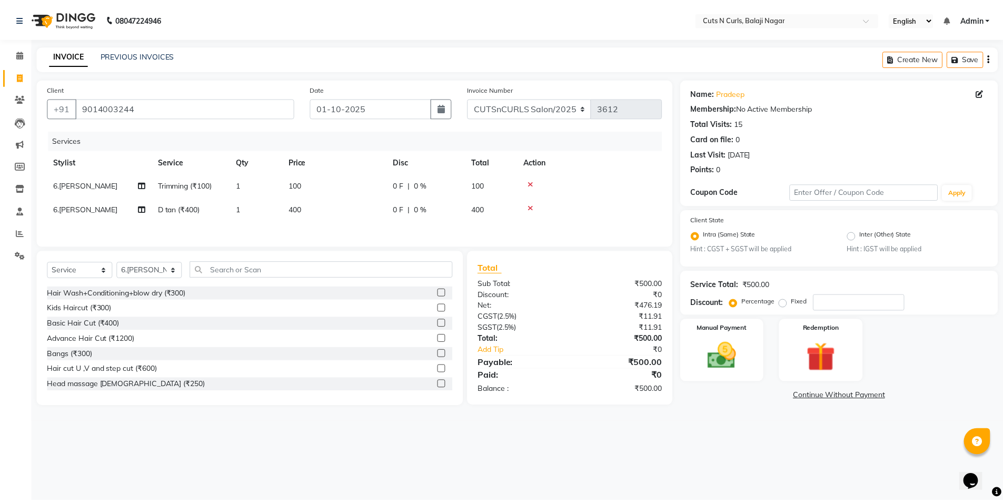
scroll to position [0, 0]
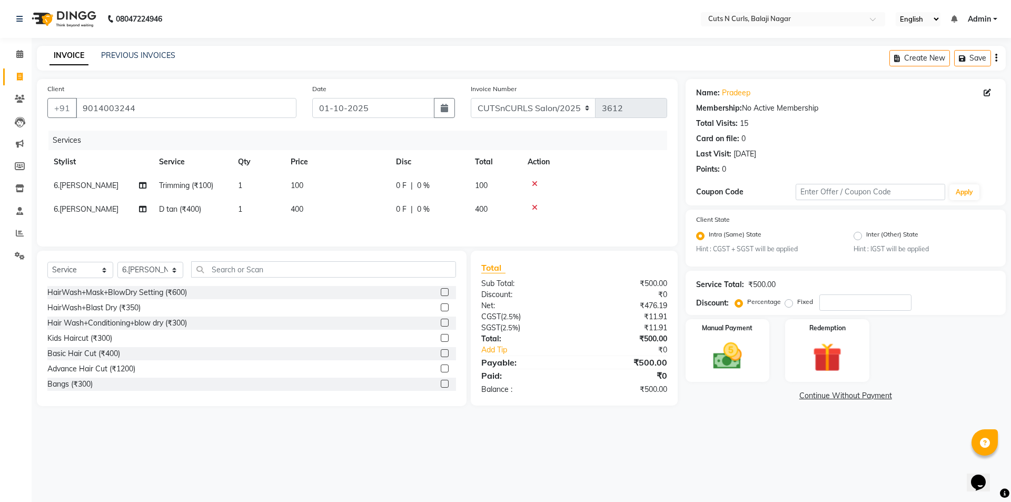
click at [797, 304] on label "Fixed" at bounding box center [805, 301] width 16 height 9
click at [788, 304] on input "Fixed" at bounding box center [790, 301] width 7 height 7
radio input "true"
click at [837, 298] on input "number" at bounding box center [865, 302] width 92 height 16
click at [733, 362] on img at bounding box center [727, 356] width 49 height 35
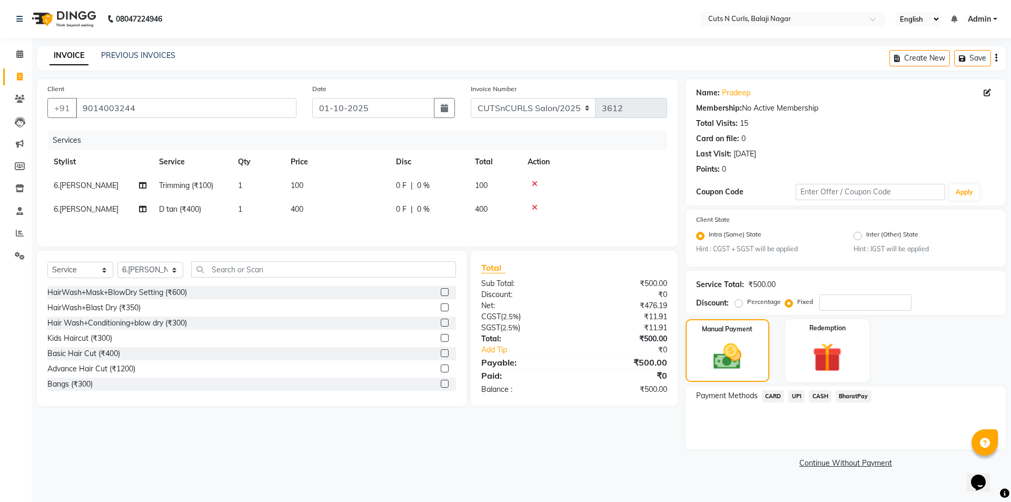
click at [797, 396] on span "UPI" at bounding box center [796, 396] width 16 height 12
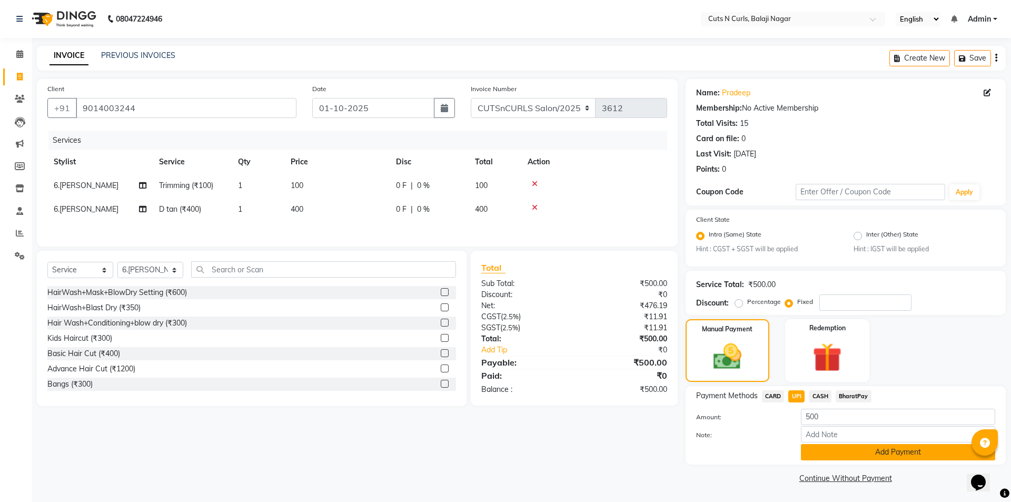
click at [860, 455] on button "Add Payment" at bounding box center [898, 452] width 194 height 16
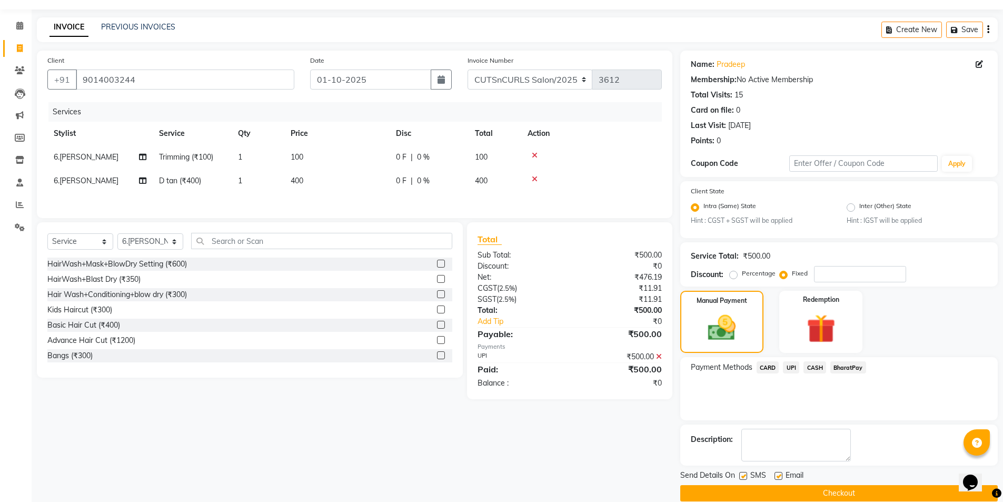
scroll to position [44, 0]
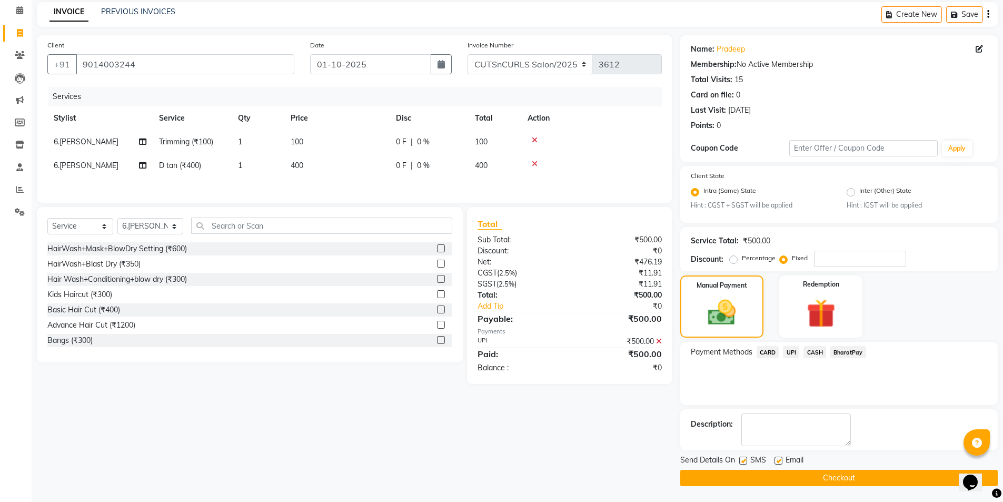
click at [778, 461] on label at bounding box center [779, 461] width 8 height 8
click at [778, 461] on input "checkbox" at bounding box center [778, 461] width 7 height 7
checkbox input "false"
click at [744, 459] on label at bounding box center [743, 461] width 8 height 8
click at [744, 459] on input "checkbox" at bounding box center [742, 461] width 7 height 7
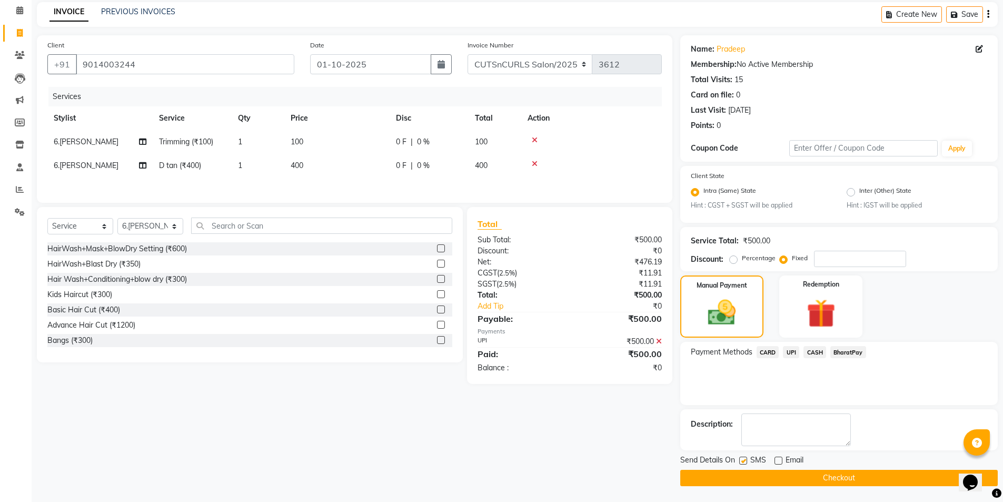
checkbox input "false"
click at [753, 479] on button "Checkout" at bounding box center [839, 478] width 318 height 16
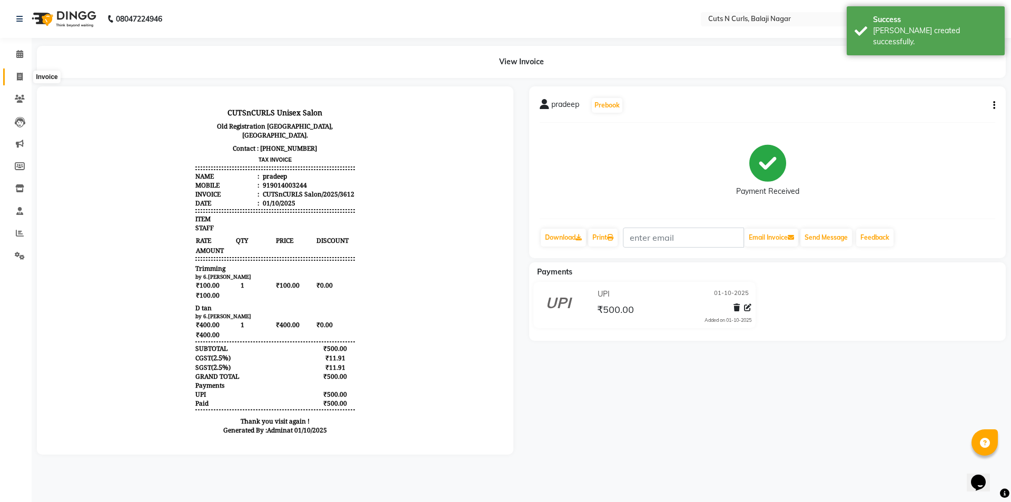
click at [17, 77] on icon at bounding box center [20, 77] width 6 height 8
select select "service"
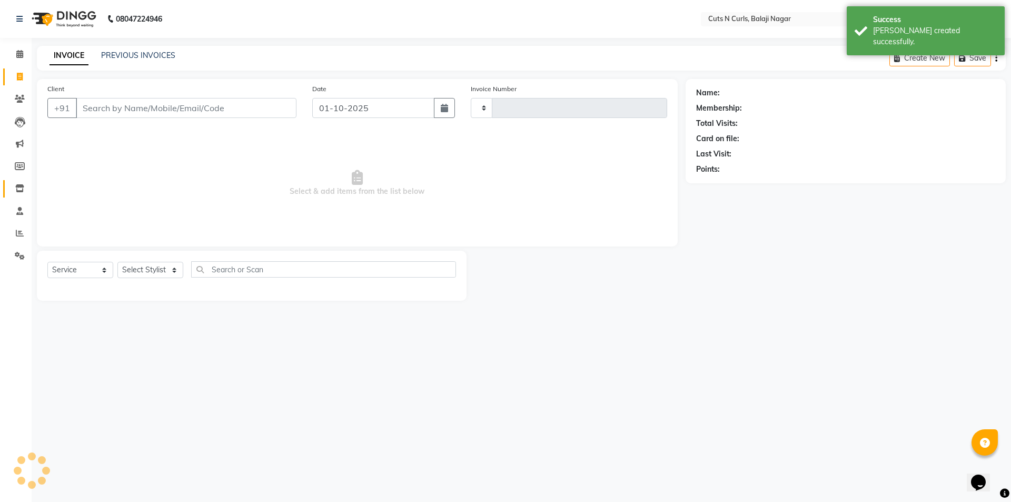
type input "3613"
select select "5645"
click at [23, 234] on icon at bounding box center [20, 233] width 8 height 8
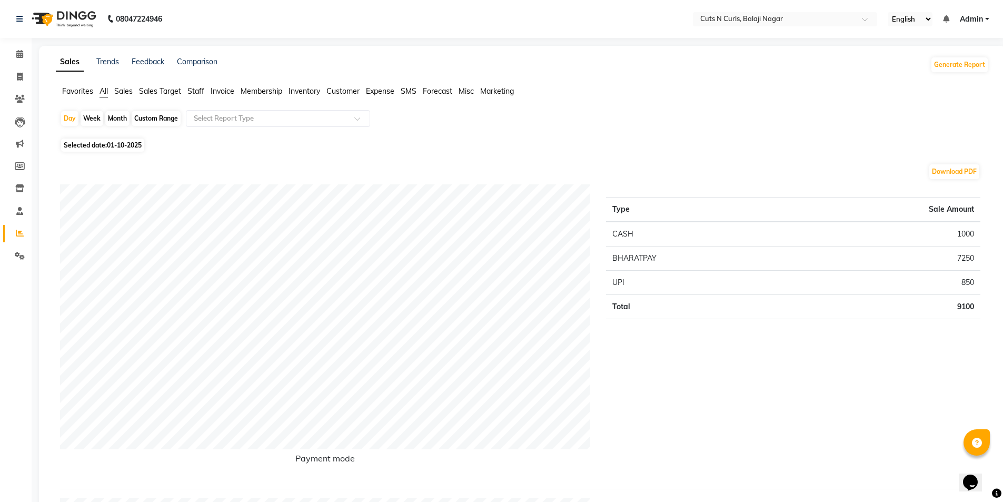
click at [91, 115] on div "Week" at bounding box center [92, 118] width 23 height 15
select select "10"
select select "2025"
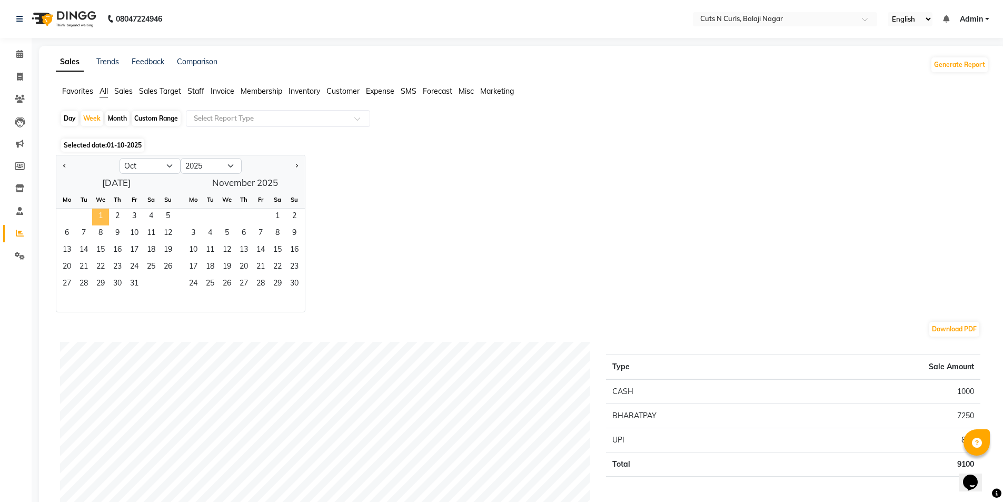
click at [101, 219] on span "1" at bounding box center [100, 217] width 17 height 17
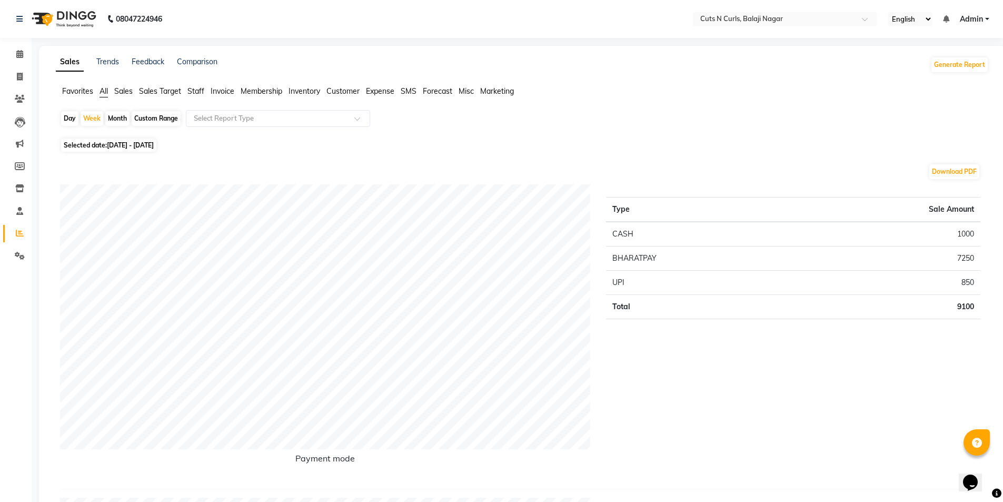
click at [120, 116] on div "Month" at bounding box center [117, 118] width 24 height 15
select select "10"
select select "2025"
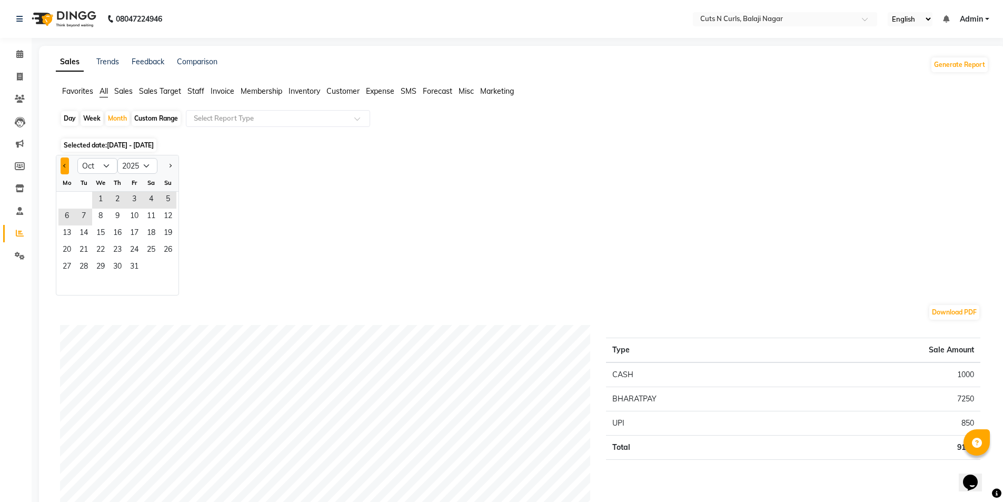
click at [65, 170] on button "Previous month" at bounding box center [65, 165] width 8 height 17
select select "9"
click at [71, 194] on span "1" at bounding box center [66, 200] width 17 height 17
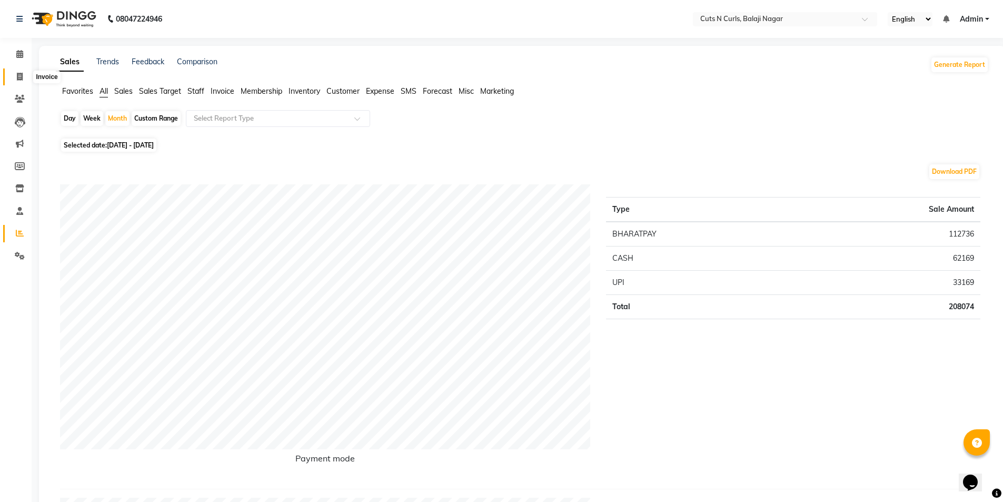
click at [21, 78] on icon at bounding box center [20, 77] width 6 height 8
select select "service"
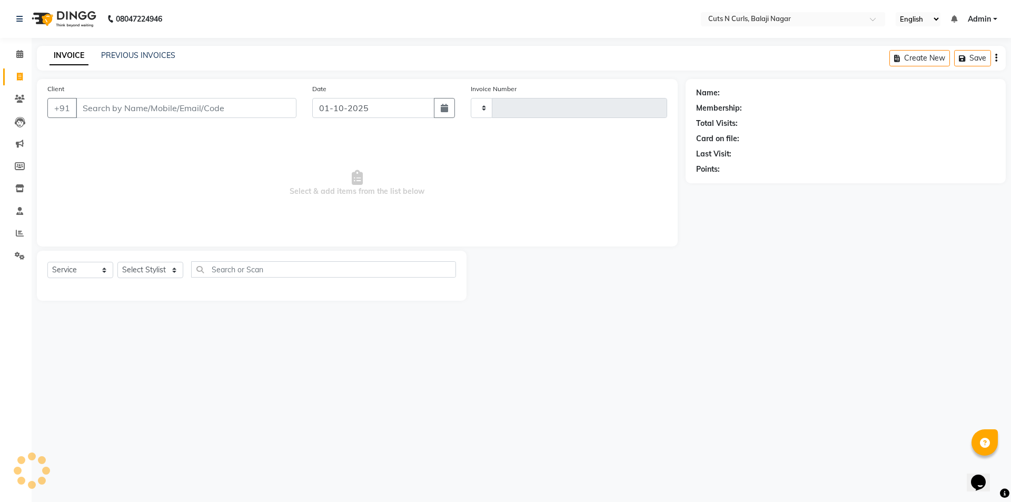
type input "3613"
select select "5645"
